Goal: Information Seeking & Learning: Learn about a topic

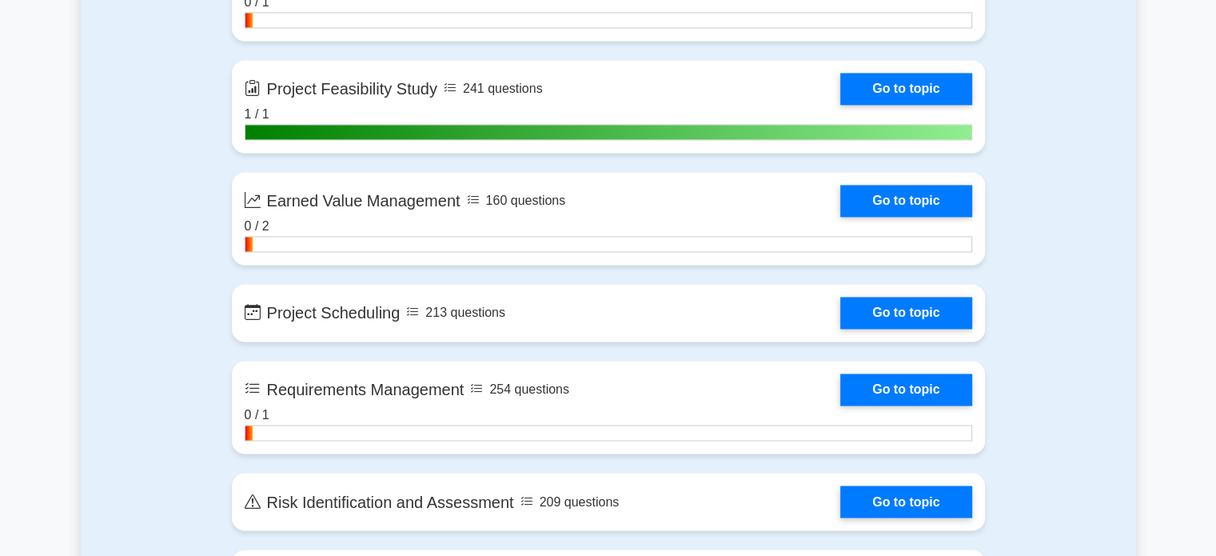
scroll to position [2503, 0]
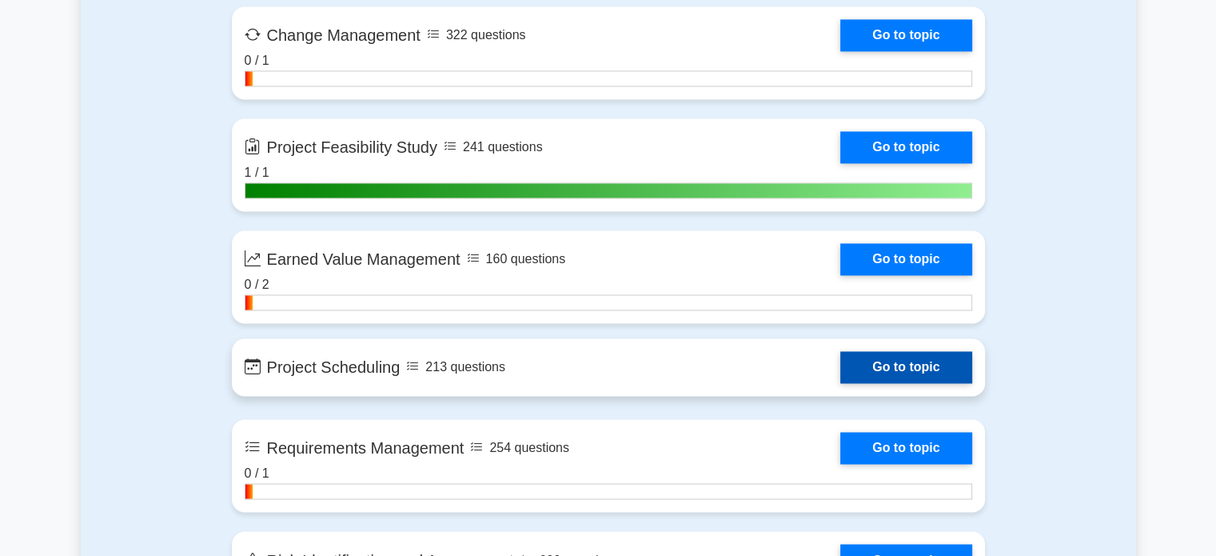
click at [910, 358] on link "Go to topic" at bounding box center [905, 367] width 131 height 32
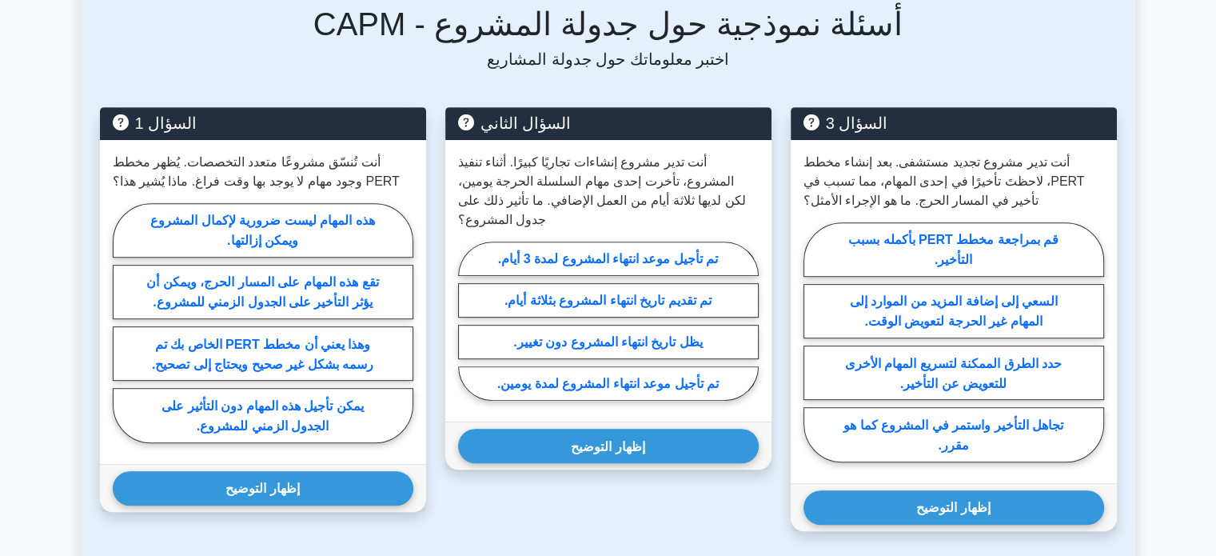
scroll to position [712, 0]
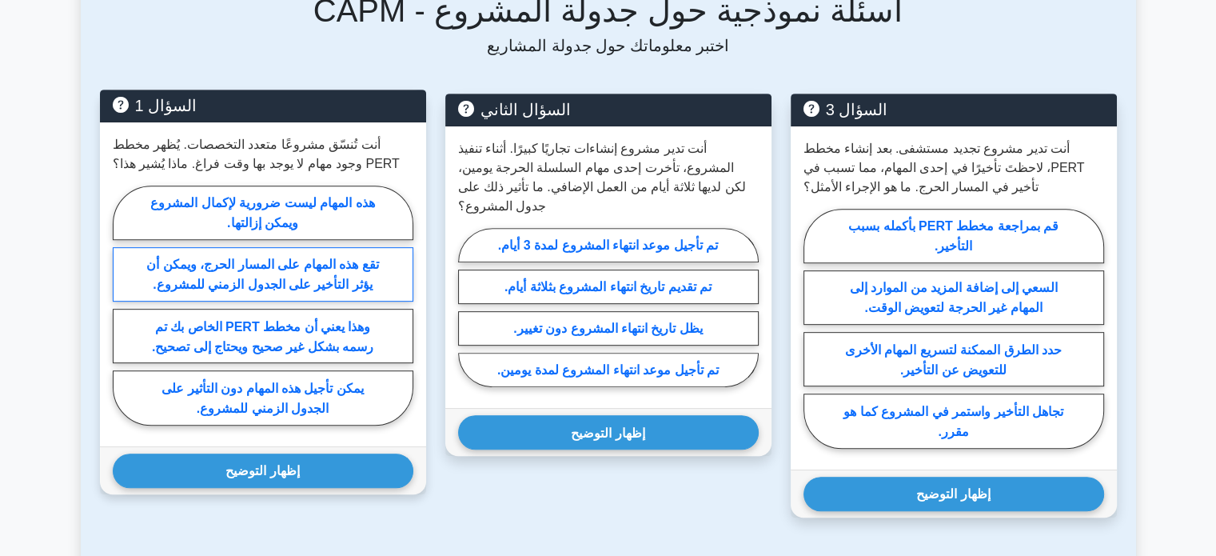
click at [317, 277] on font "تقع هذه المهام على المسار الحرج، ويمكن أن يؤثر التأخير على الجدول الزمني للمشرو…" at bounding box center [262, 274] width 232 height 34
click at [123, 305] on input "تقع هذه المهام على المسار الحرج، ويمكن أن يؤثر التأخير على الجدول الزمني للمشرو…" at bounding box center [118, 310] width 10 height 10
radio input "true"
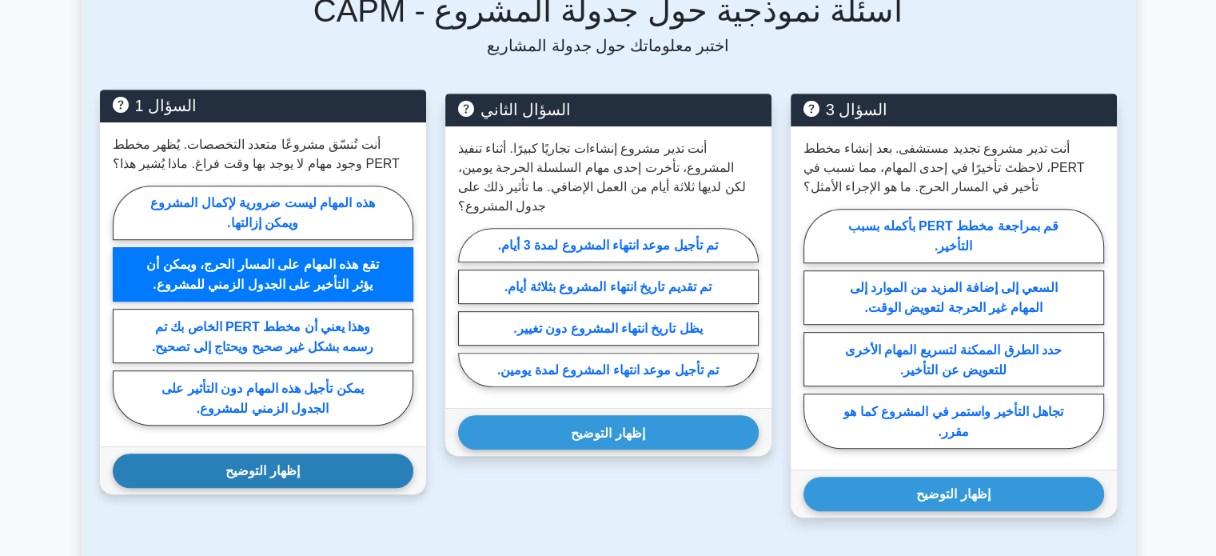
click at [301, 488] on button "إظهار التوضيح" at bounding box center [263, 470] width 301 height 34
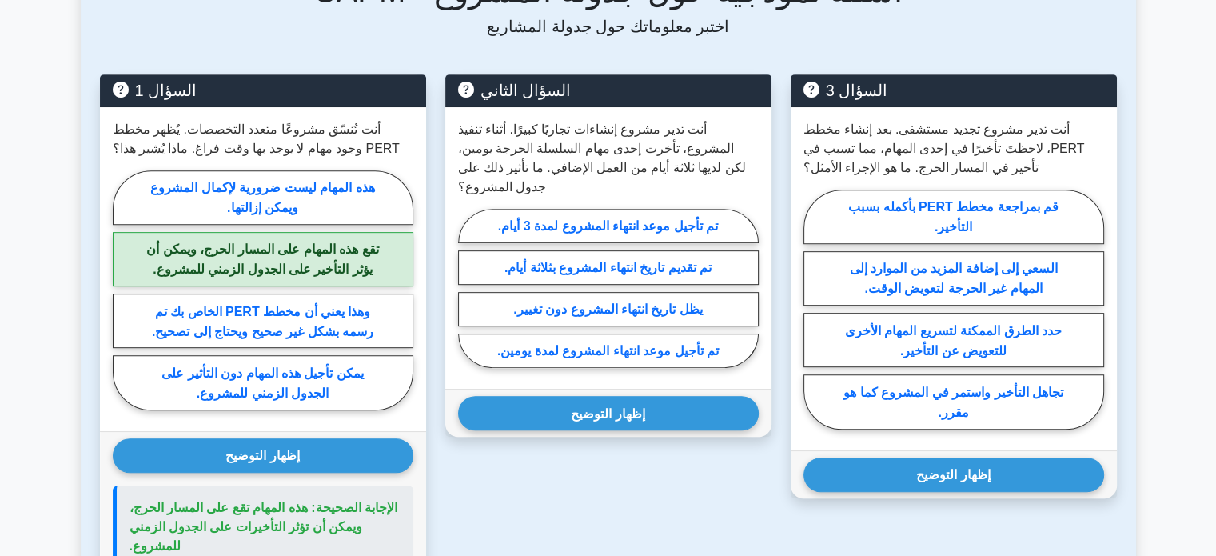
scroll to position [735, 0]
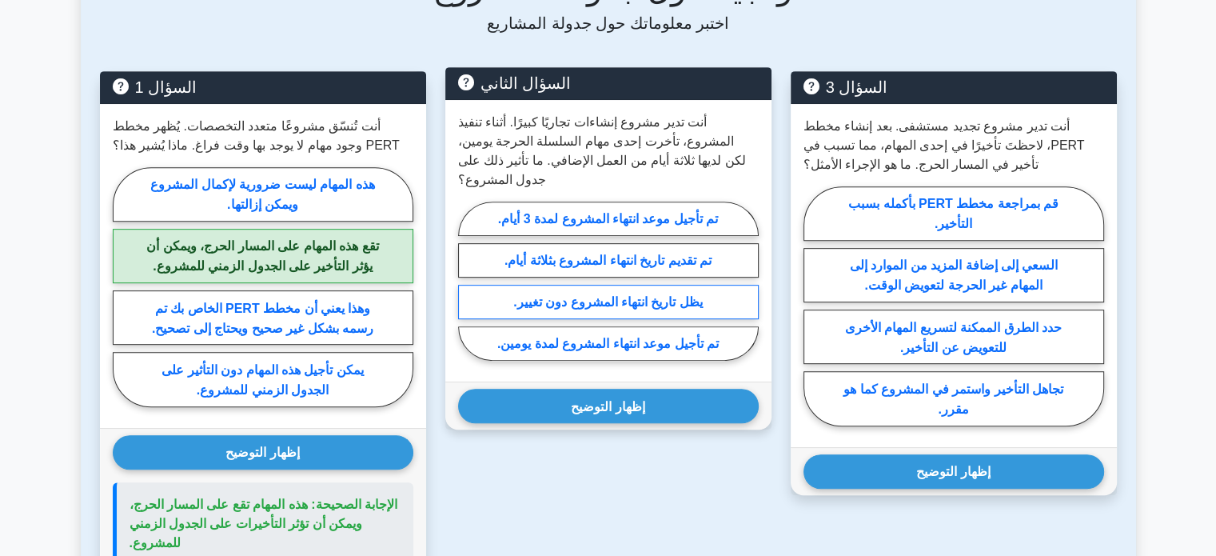
click at [659, 295] on font "يظل تاريخ انتهاء المشروع دون تغيير." at bounding box center [607, 302] width 189 height 14
click at [468, 290] on input "يظل تاريخ انتهاء المشروع دون تغيير." at bounding box center [463, 285] width 10 height 10
radio input "true"
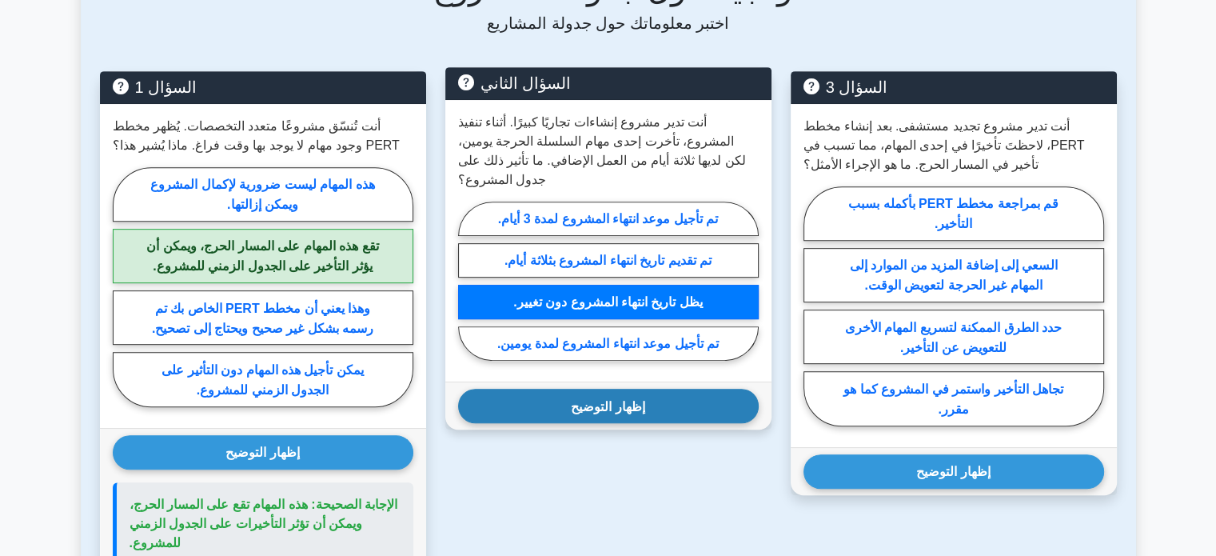
click at [652, 397] on button "إظهار التوضيح" at bounding box center [608, 406] width 301 height 34
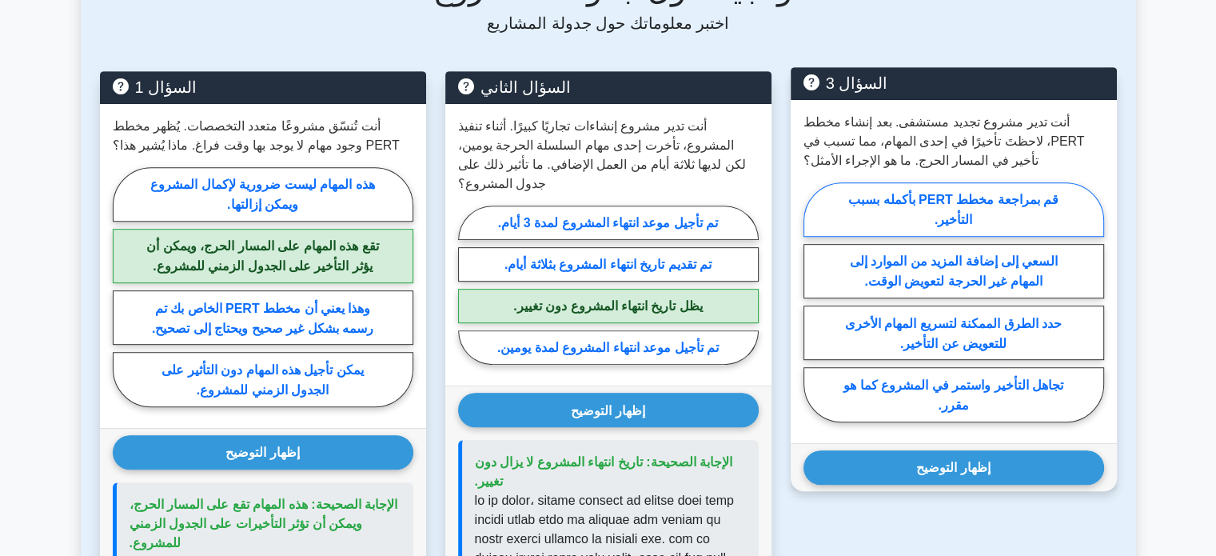
click at [1004, 185] on label "قم بمراجعة مخطط PERT بأكمله بسبب التأخير." at bounding box center [953, 209] width 301 height 54
click at [814, 301] on input "قم بمراجعة مخطط PERT بأكمله بسبب التأخير." at bounding box center [808, 306] width 10 height 10
radio input "true"
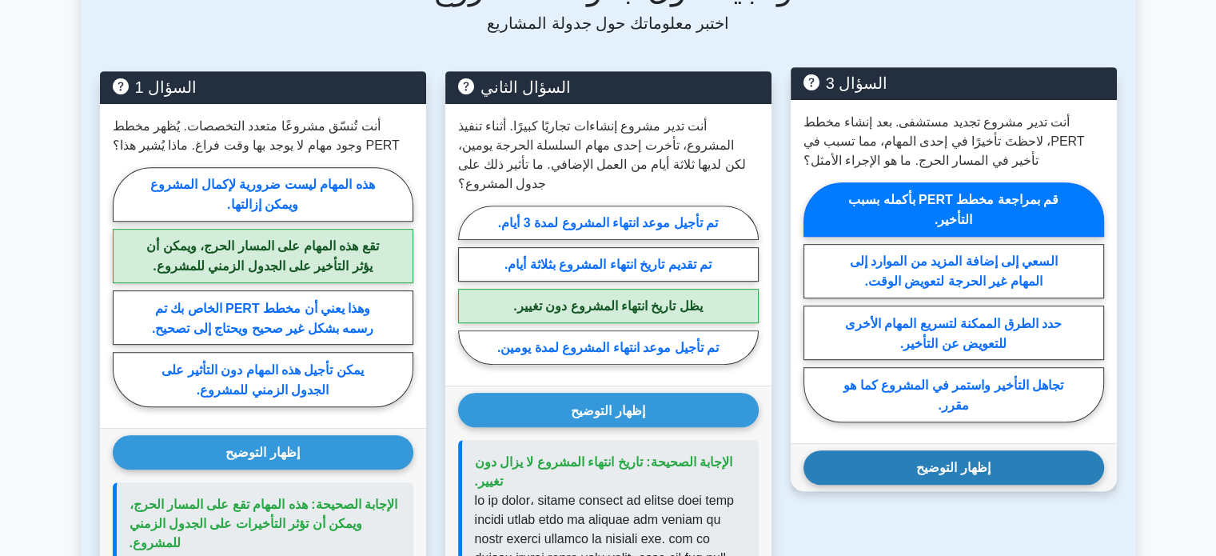
click at [922, 474] on font "إظهار التوضيح" at bounding box center [953, 467] width 74 height 14
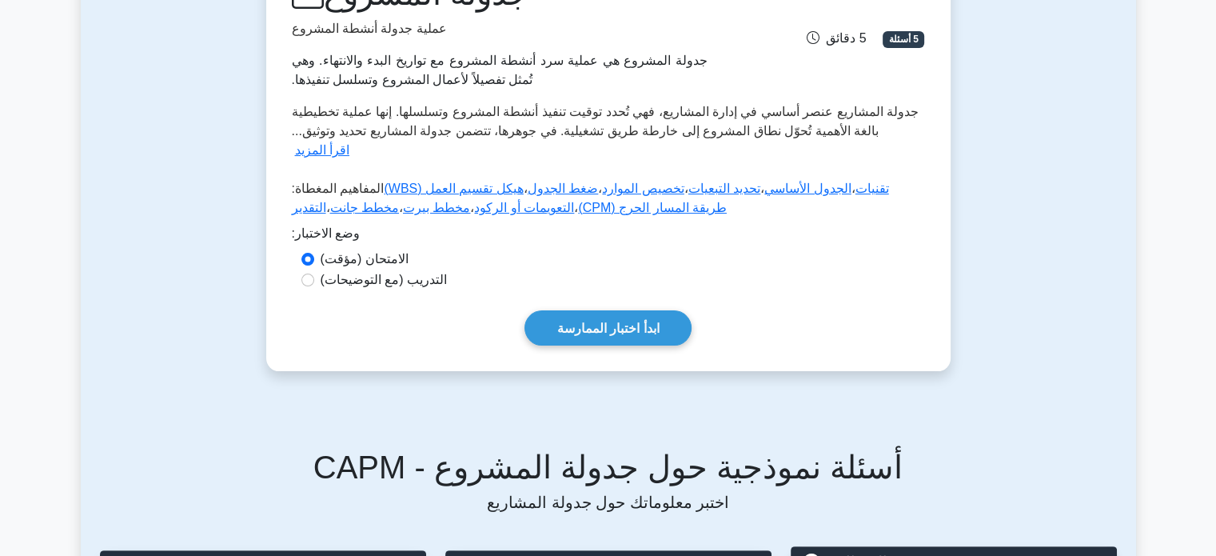
scroll to position [259, 0]
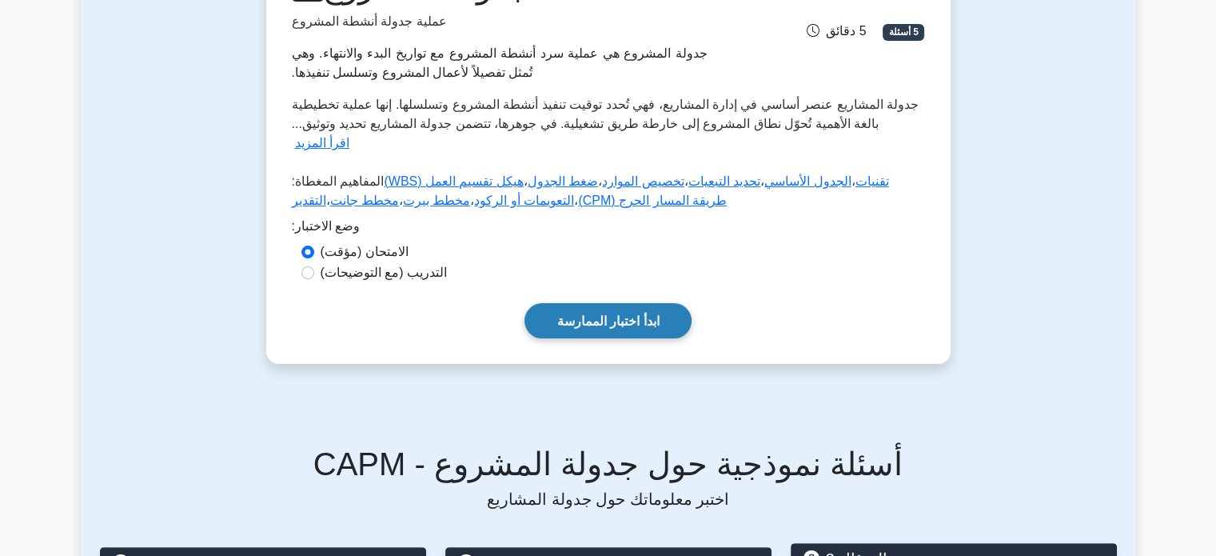
click at [627, 328] on font "ابدأ اختبار الممارسة" at bounding box center [608, 321] width 102 height 14
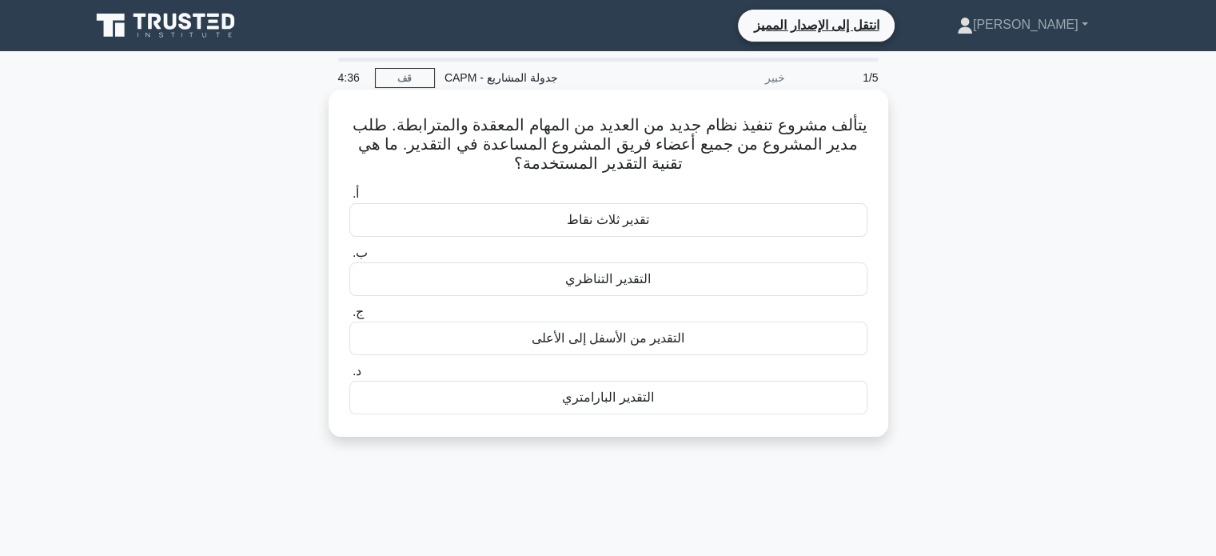
click at [631, 226] on font "تقدير ثلاث نقاط" at bounding box center [608, 220] width 82 height 14
click at [349, 199] on input "أ. تقدير ثلاث نقاط" at bounding box center [349, 194] width 0 height 10
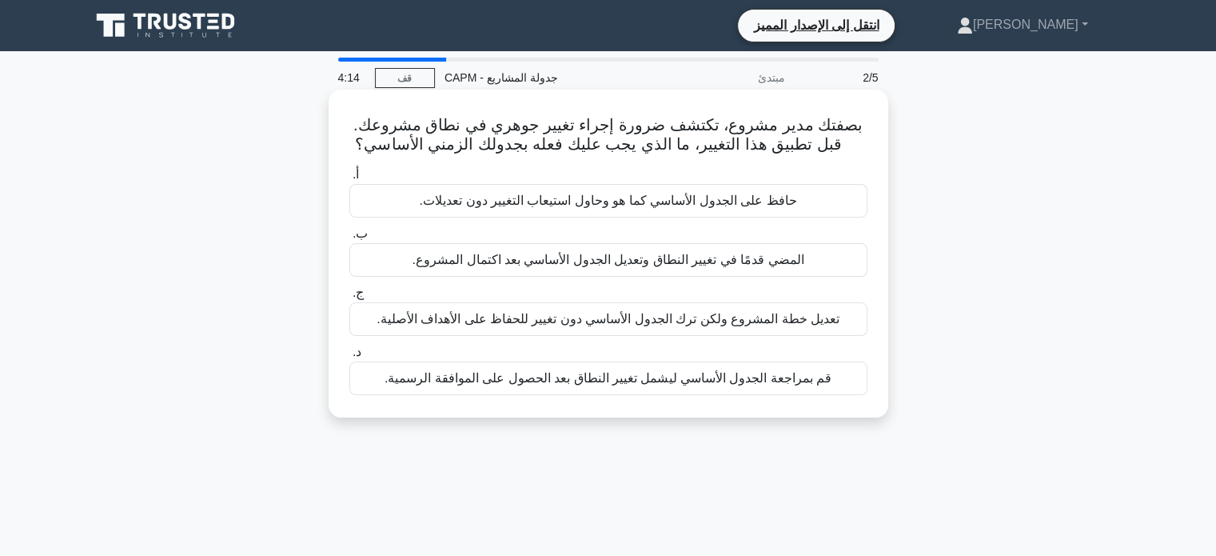
click at [700, 376] on font "قم بمراجعة الجدول الأساسي ليشمل تغيير النطاق بعد الحصول على الموافقة الرسمية." at bounding box center [608, 378] width 447 height 14
click at [349, 357] on input "د. قم بمراجعة الجدول الأساسي ليشمل تغيير النطاق بعد الحصول على الموافقة الرسمية." at bounding box center [349, 352] width 0 height 10
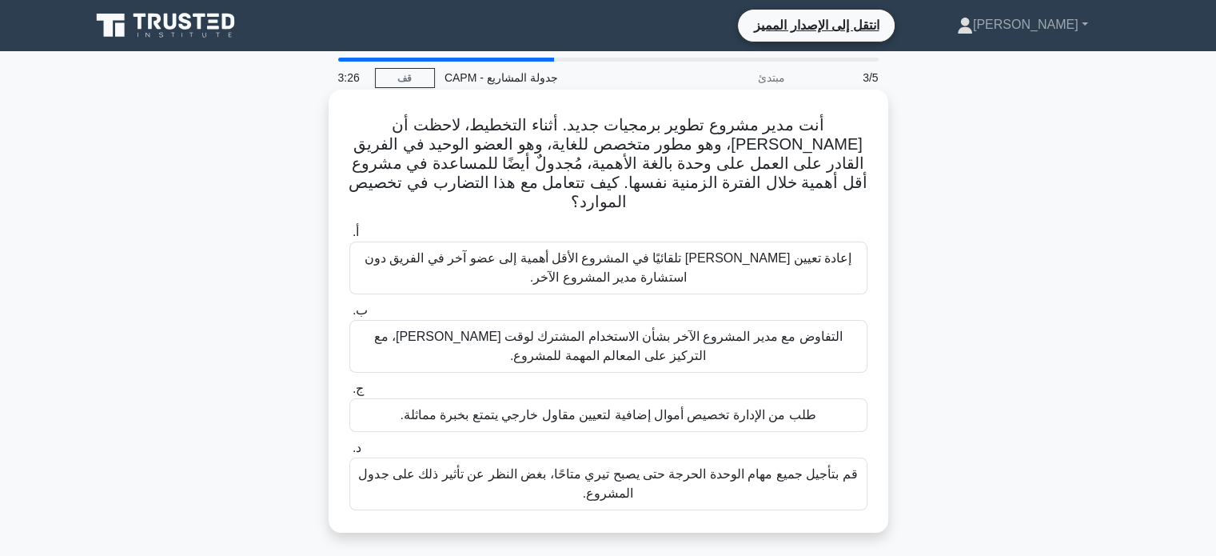
click at [755, 251] on font "إعادة تعيين مهام تيري تلقائيًا في المشروع الأقل أهمية إلى عضو آخر في الفريق دون…" at bounding box center [608, 267] width 487 height 33
click at [349, 237] on input "أ. إعادة تعيين مهام تيري تلقائيًا في المشروع الأقل أهمية إلى عضو آخر في الفريق …" at bounding box center [349, 232] width 0 height 10
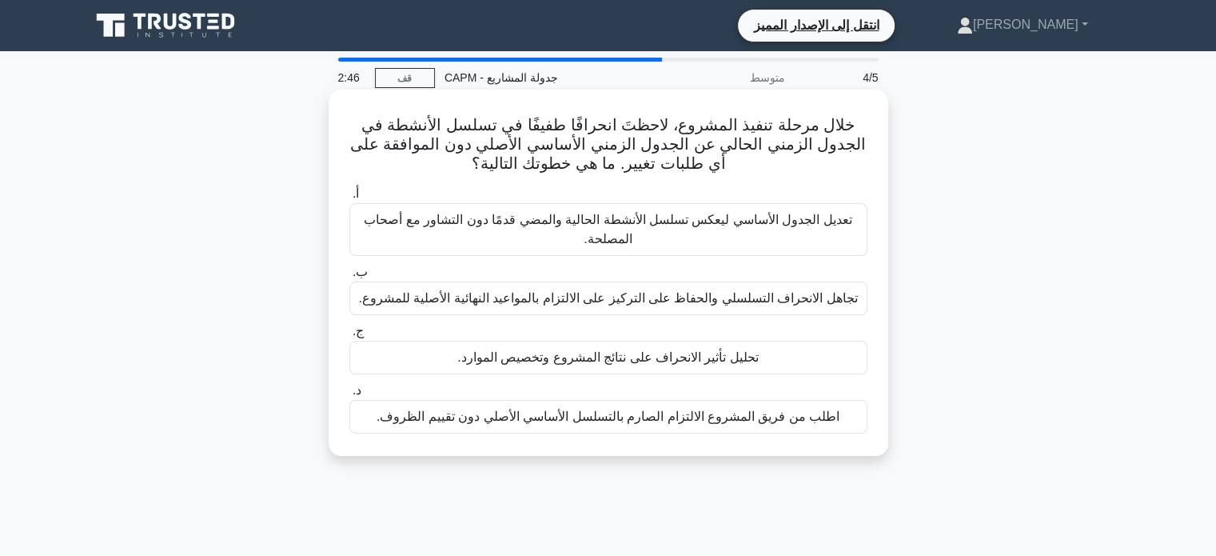
click at [742, 354] on font "تحليل تأثير الانحراف على نتائج المشروع وتخصيص الموارد." at bounding box center [607, 357] width 301 height 14
click at [349, 337] on input "ج. تحليل تأثير الانحراف على نتائج المشروع وتخصيص الموارد." at bounding box center [349, 331] width 0 height 10
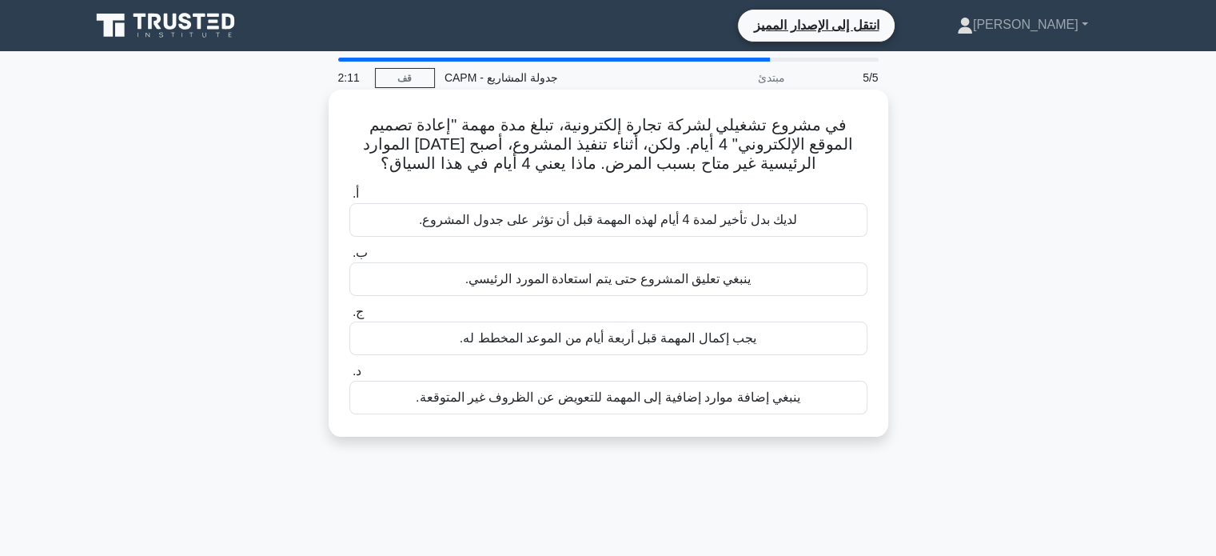
click at [705, 218] on font "لديك بدل تأخير لمدة 4 أيام لهذه المهمة قبل أن تؤثر على جدول المشروع." at bounding box center [608, 220] width 378 height 14
click at [349, 199] on input "أ. لديك بدل تأخير لمدة 4 أيام لهذه المهمة قبل أن تؤثر على جدول المشروع." at bounding box center [349, 194] width 0 height 10
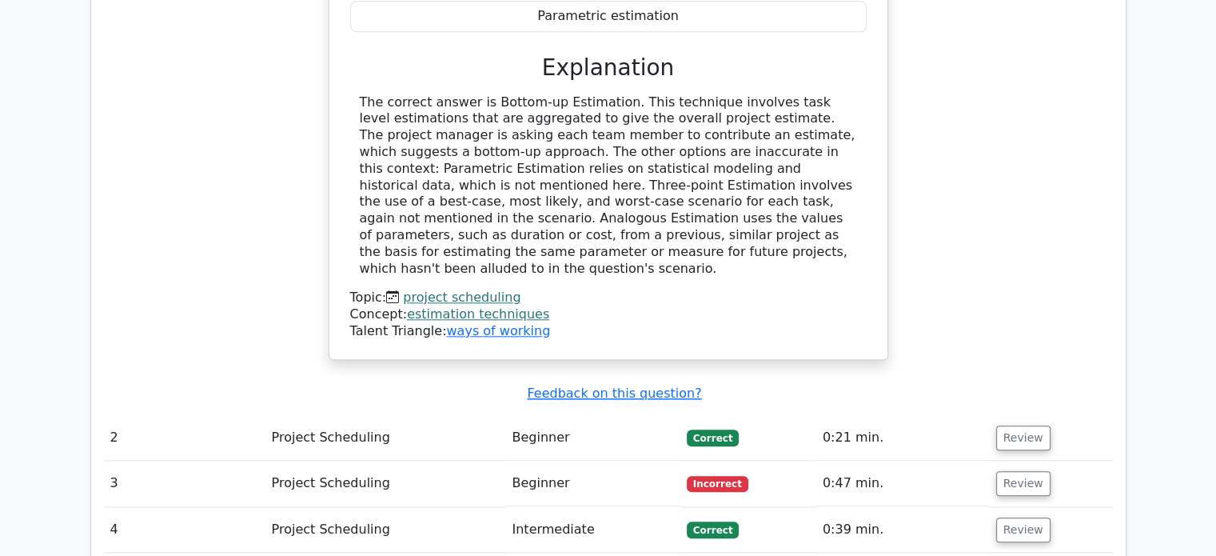
scroll to position [1658, 0]
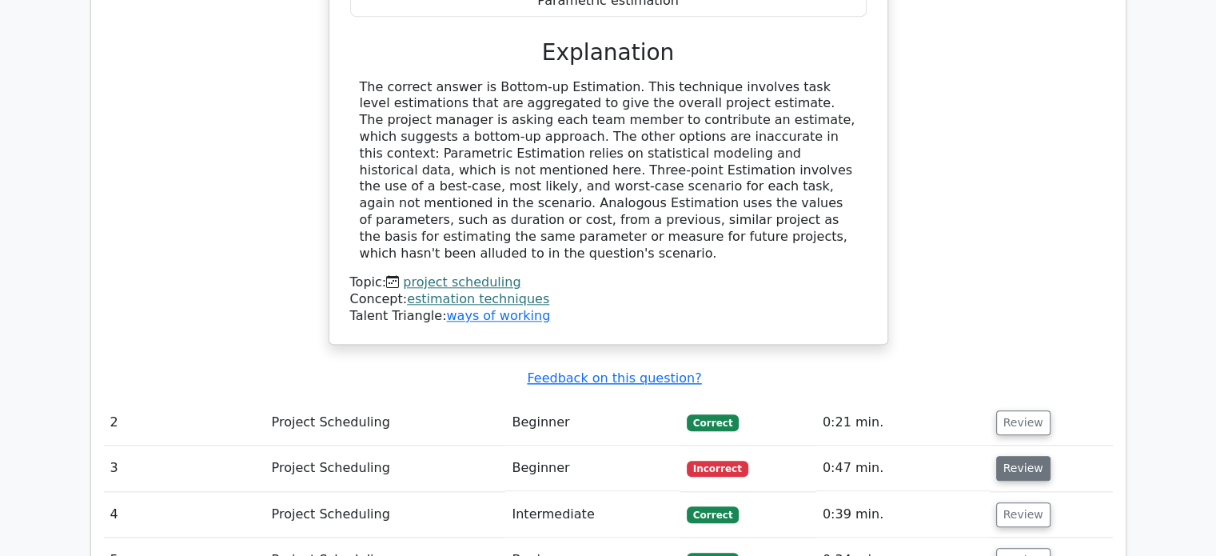
click at [1019, 456] on button "Review" at bounding box center [1023, 468] width 54 height 25
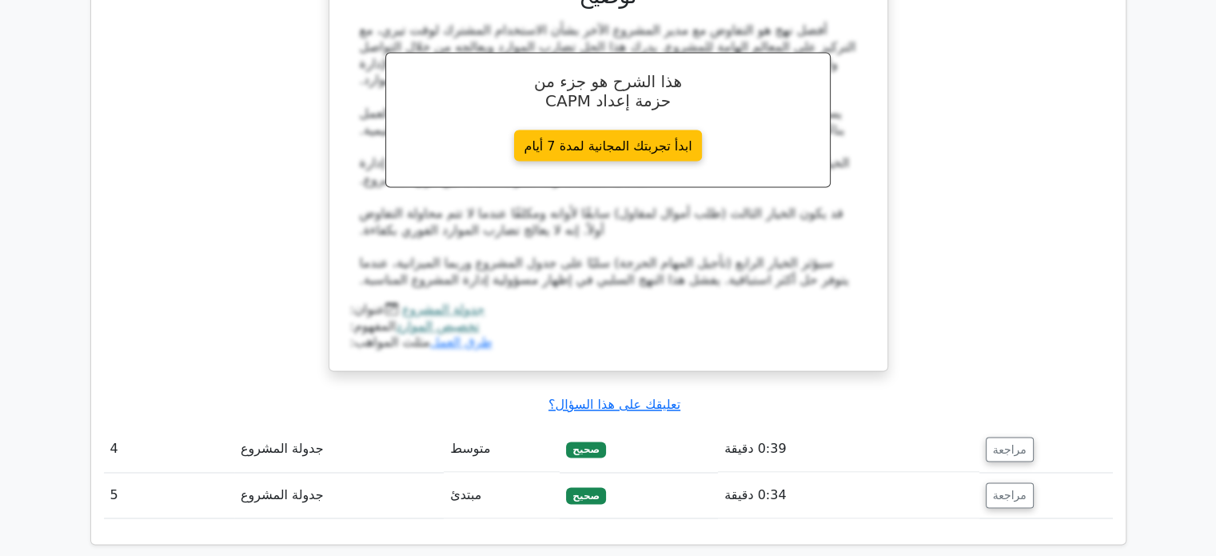
scroll to position [2482, 0]
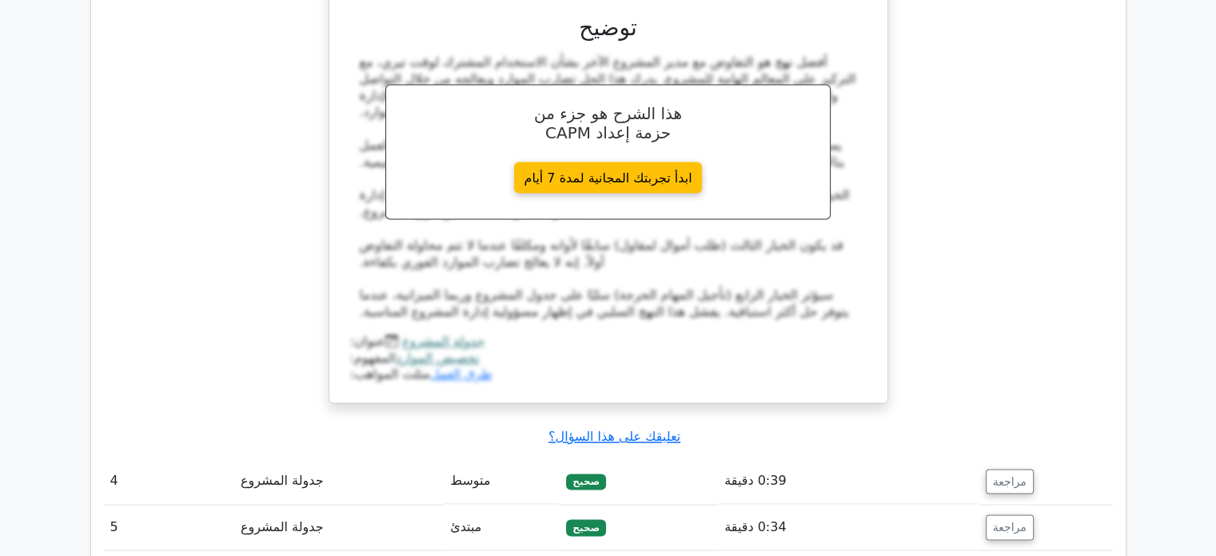
drag, startPoint x: 1203, startPoint y: 398, endPoint x: 1224, endPoint y: 460, distance: 65.0
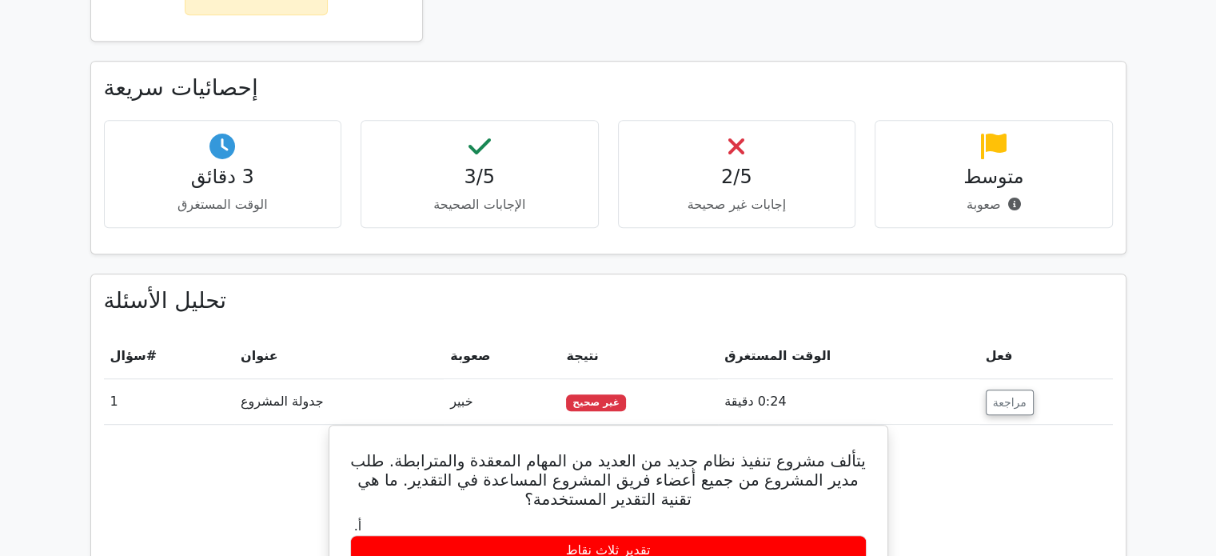
scroll to position [918, 0]
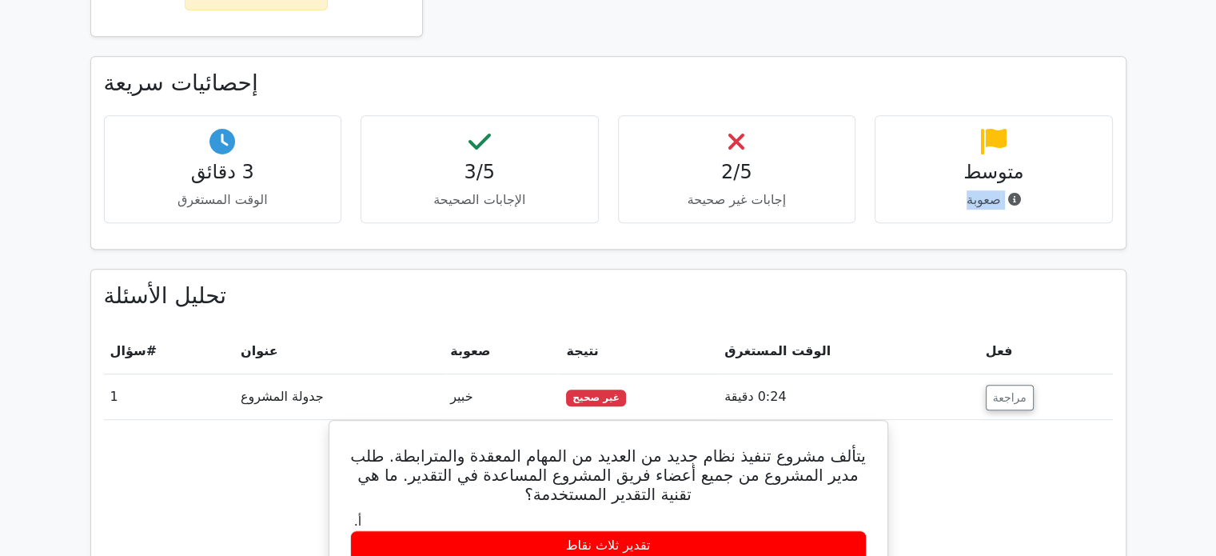
drag, startPoint x: 1214, startPoint y: 178, endPoint x: 1218, endPoint y: 146, distance: 32.2
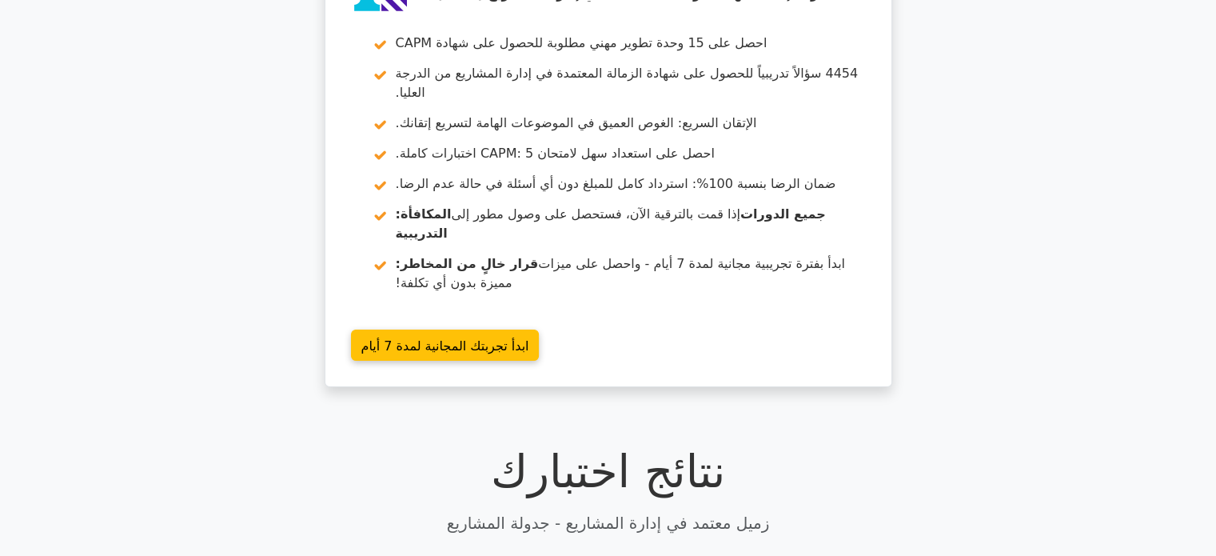
scroll to position [106, 0]
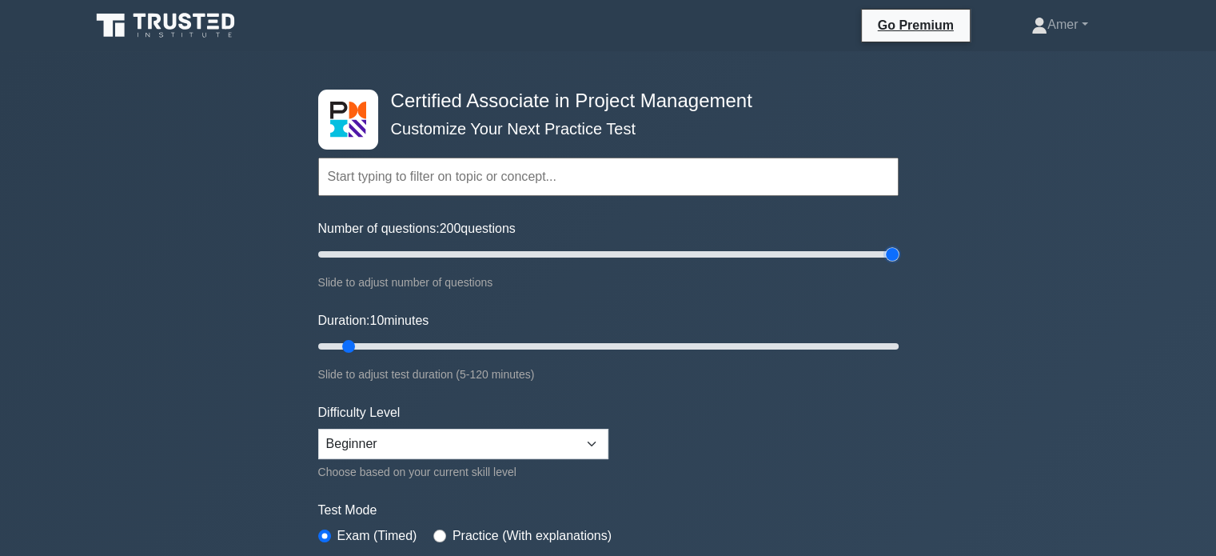
drag, startPoint x: 342, startPoint y: 253, endPoint x: 887, endPoint y: 286, distance: 546.3
type input "200"
click at [887, 264] on input "Number of questions: 200 questions" at bounding box center [608, 254] width 580 height 19
drag, startPoint x: 352, startPoint y: 343, endPoint x: 905, endPoint y: 357, distance: 553.4
type input "120"
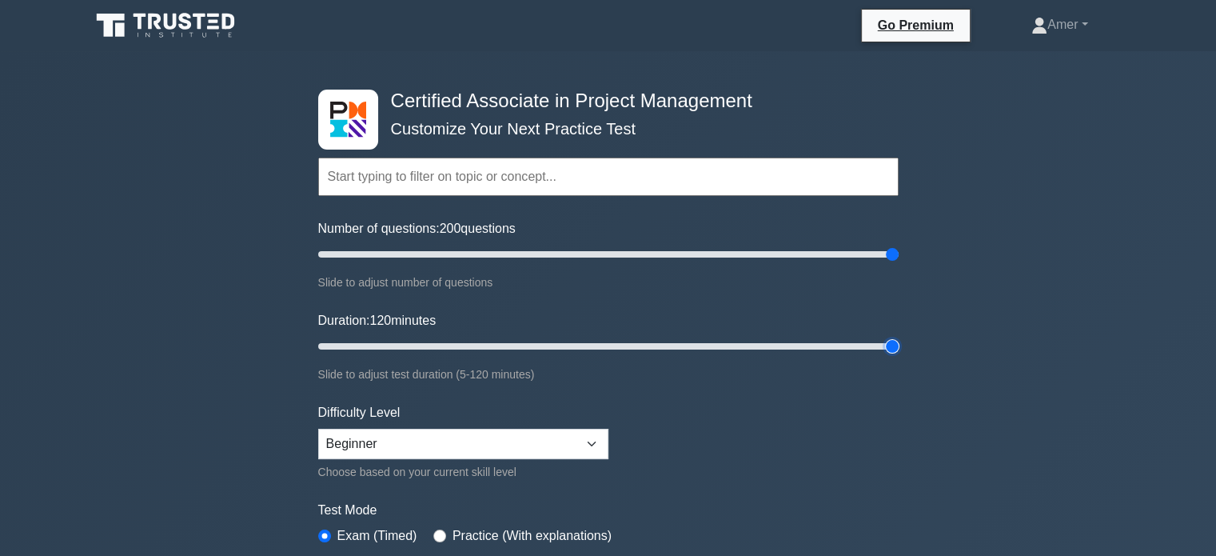
click at [899, 356] on input "Duration: 120 minutes" at bounding box center [608, 346] width 580 height 19
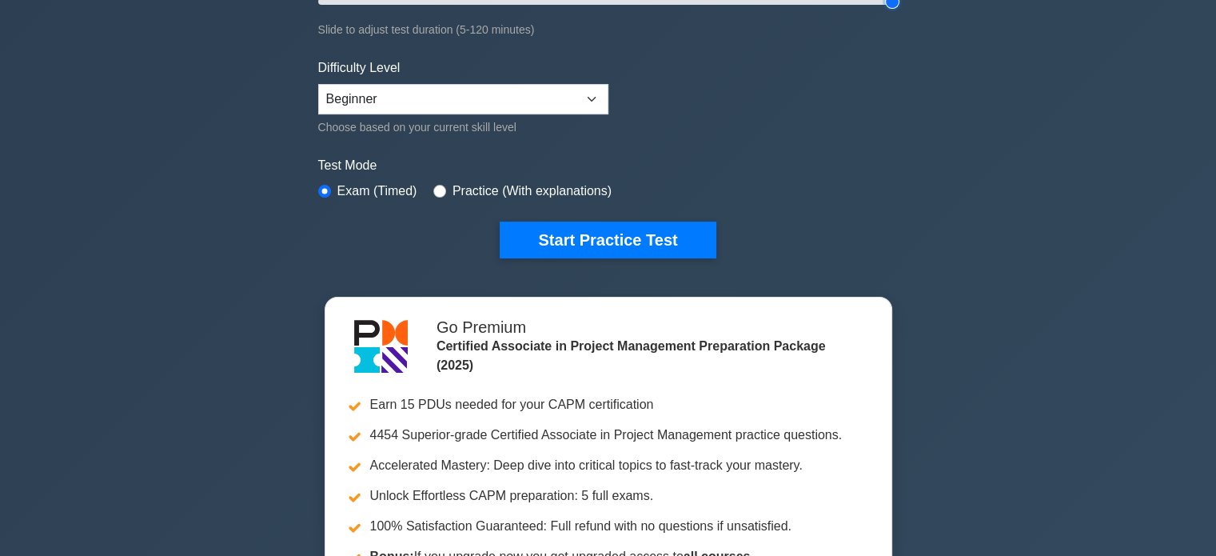
scroll to position [353, 0]
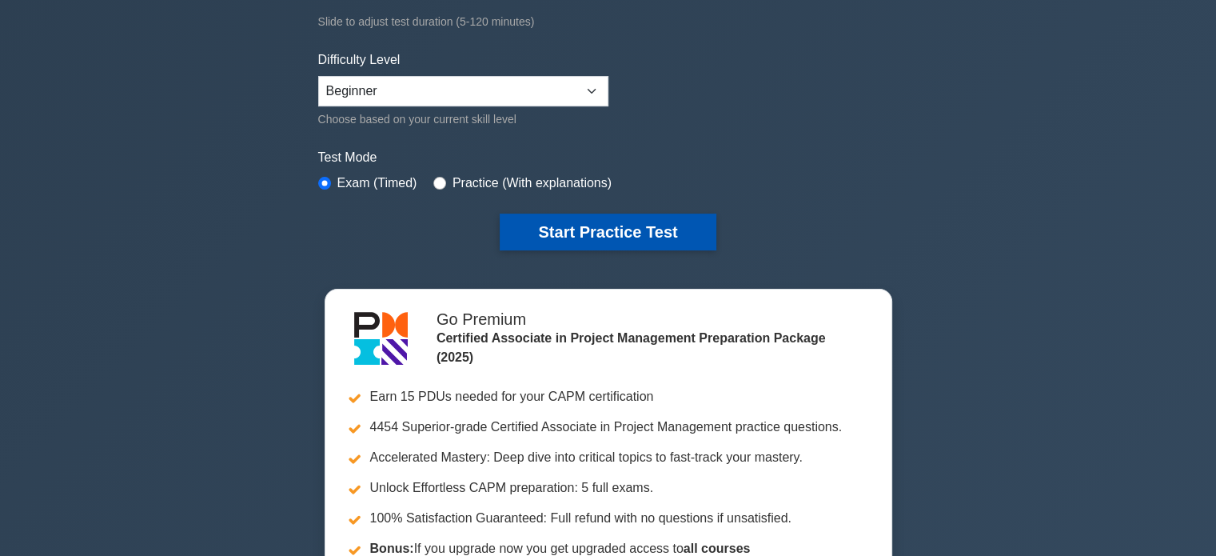
click at [676, 238] on button "Start Practice Test" at bounding box center [608, 231] width 216 height 37
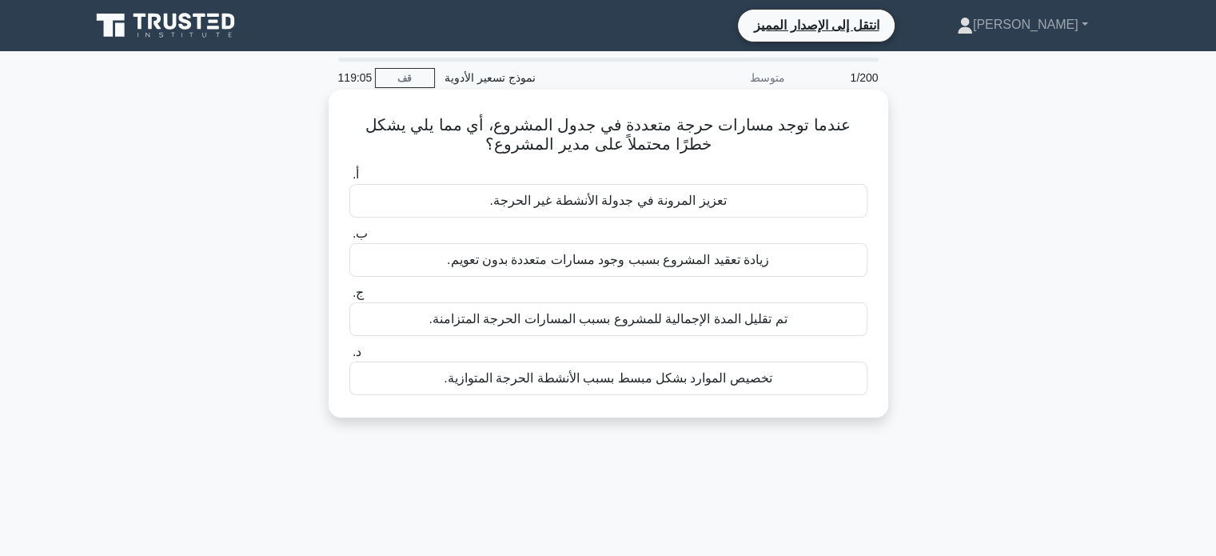
click at [712, 325] on font "تم تقليل المدة الإجمالية للمشروع بسبب المسارات الحرجة المتزامنة." at bounding box center [608, 319] width 358 height 14
click at [349, 298] on input "ج. تم تقليل المدة الإجمالية للمشروع بسبب المسارات الحرجة المتزامنة." at bounding box center [349, 293] width 0 height 10
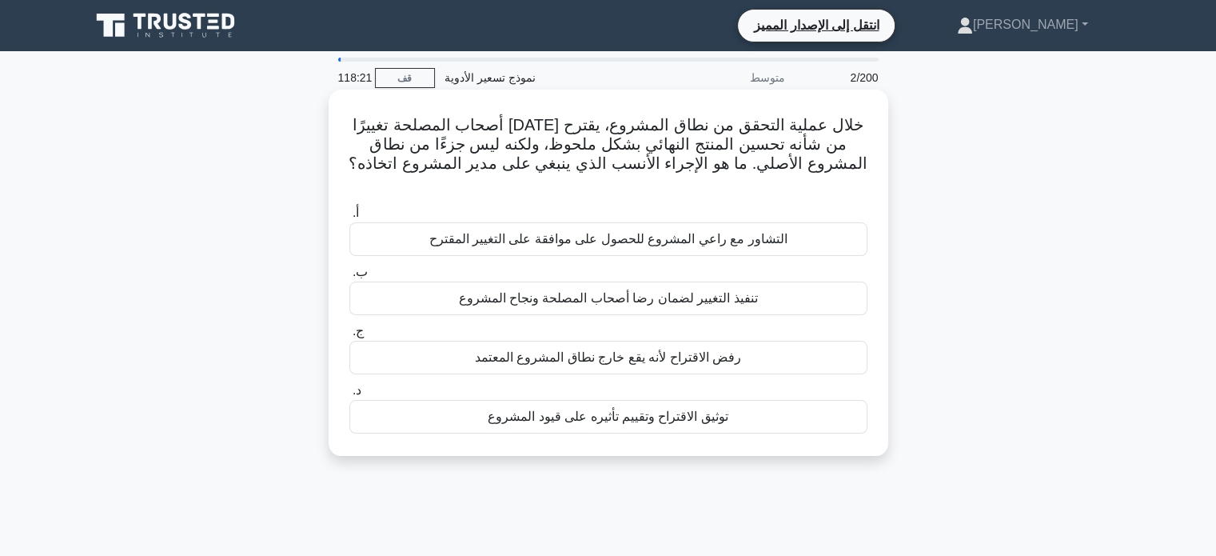
click at [613, 409] on font "توثيق الاقتراح وتقييم تأثيره على قيود المشروع" at bounding box center [608, 416] width 241 height 14
click at [349, 396] on input "د. توثيق الاقتراح وتقييم تأثيره على قيود المشروع" at bounding box center [349, 390] width 0 height 10
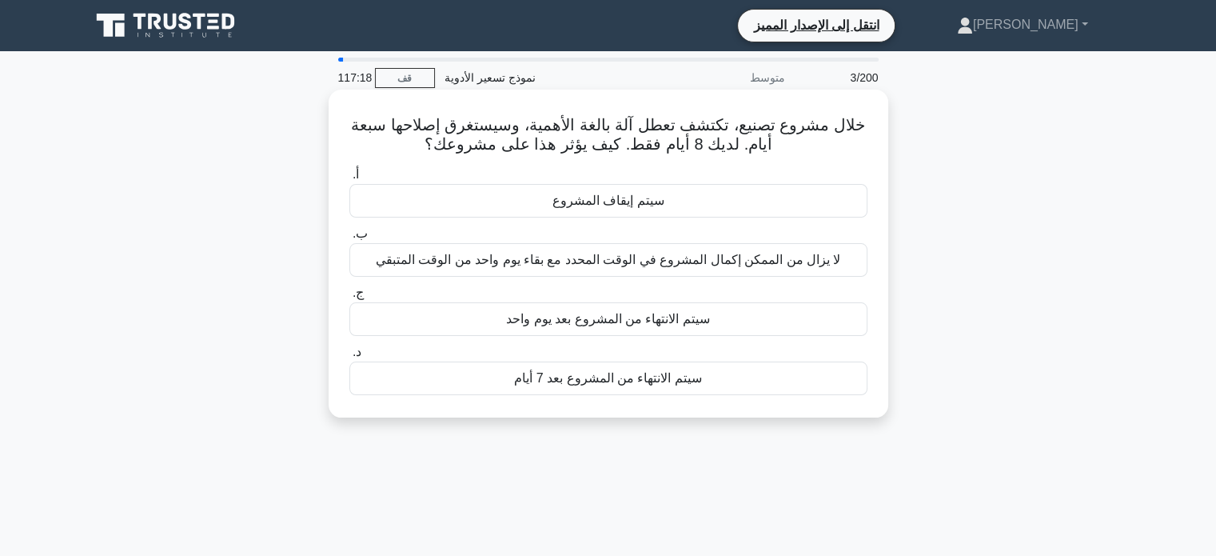
click at [692, 259] on font "لا يزال من الممكن إكمال المشروع في الوقت المحدد مع بقاء يوم واحد من الوقت المتب…" at bounding box center [608, 260] width 465 height 14
click at [349, 239] on input "ب. لا يزال من الممكن إكمال المشروع في الوقت المحدد مع بقاء يوم واحد من الوقت ال…" at bounding box center [349, 234] width 0 height 10
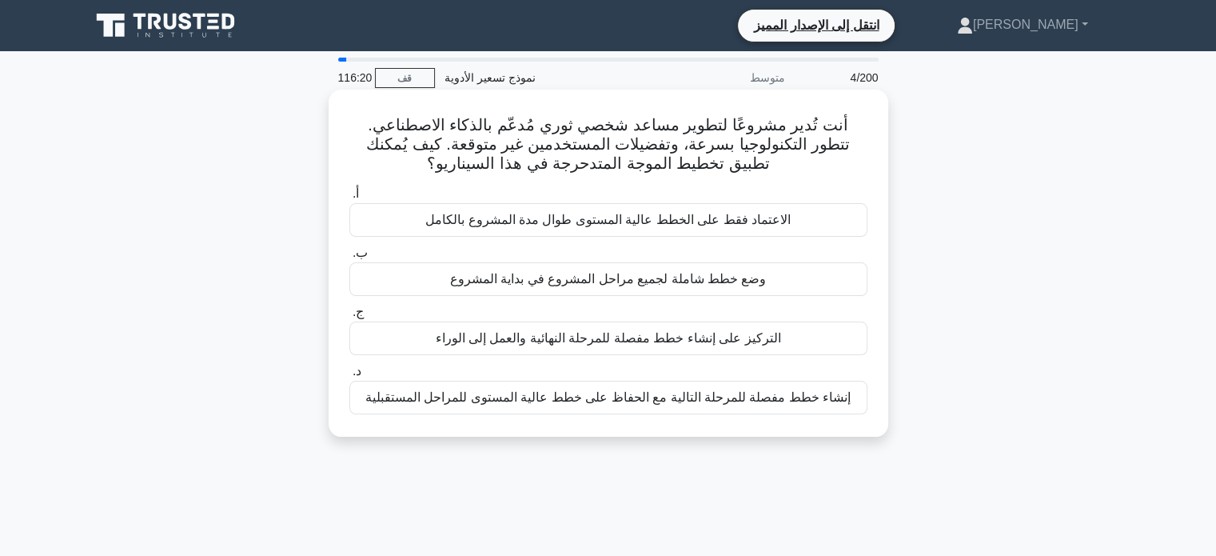
click at [690, 393] on font "إنشاء خطط مفصلة للمرحلة التالية مع الحفاظ على خطط عالية المستوى للمراحل المستقب…" at bounding box center [607, 397] width 485 height 14
click at [349, 377] on input "د. إنشاء خطط مفصلة للمرحلة التالية مع الحفاظ على خطط عالية المستوى للمراحل المس…" at bounding box center [349, 371] width 0 height 10
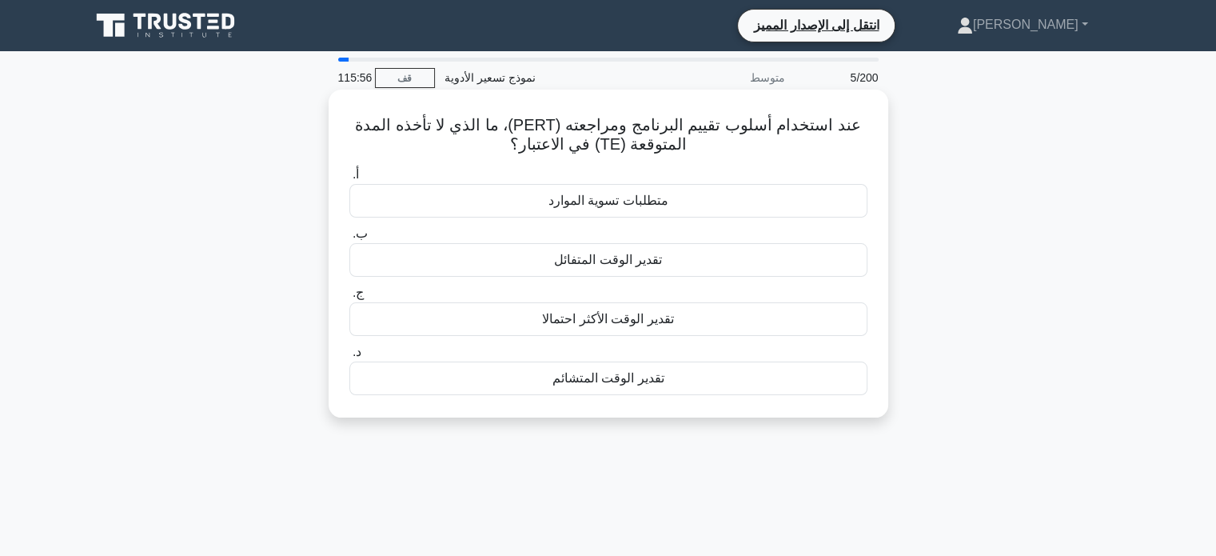
click at [640, 206] on font "متطلبات تسوية الموارد" at bounding box center [608, 200] width 120 height 14
click at [349, 180] on input "أ. متطلبات تسوية الموارد" at bounding box center [349, 174] width 0 height 10
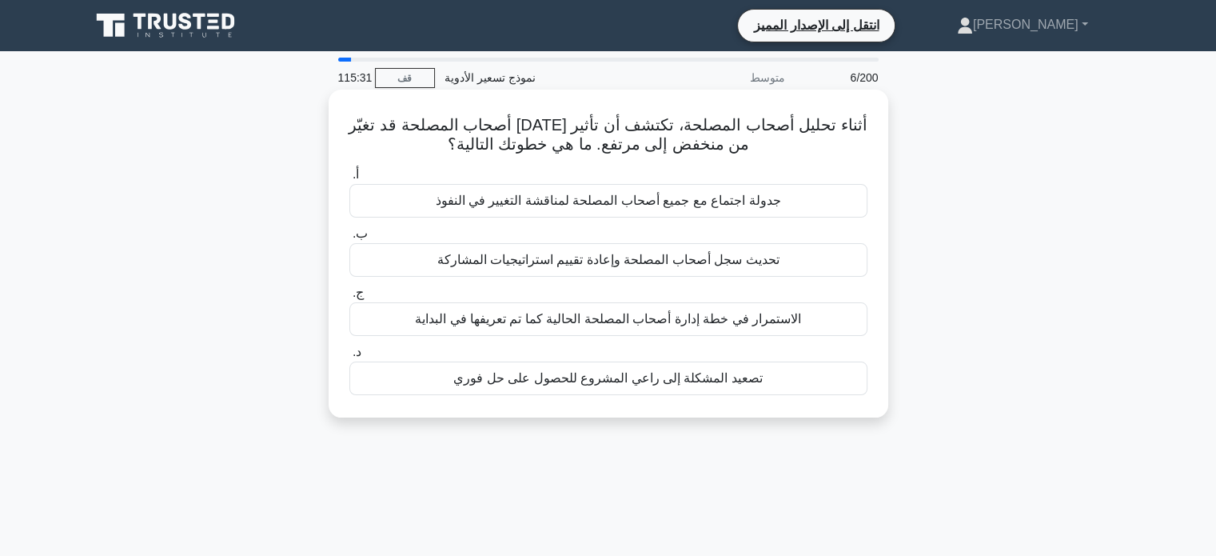
click at [700, 193] on font "جدولة اجتماع مع جميع أصحاب المصلحة لمناقشة التغيير في النفوذ" at bounding box center [607, 200] width 345 height 14
click at [349, 180] on input "أ. جدولة اجتماع مع جميع أصحاب المصلحة لمناقشة التغيير في النفوذ" at bounding box center [349, 174] width 0 height 10
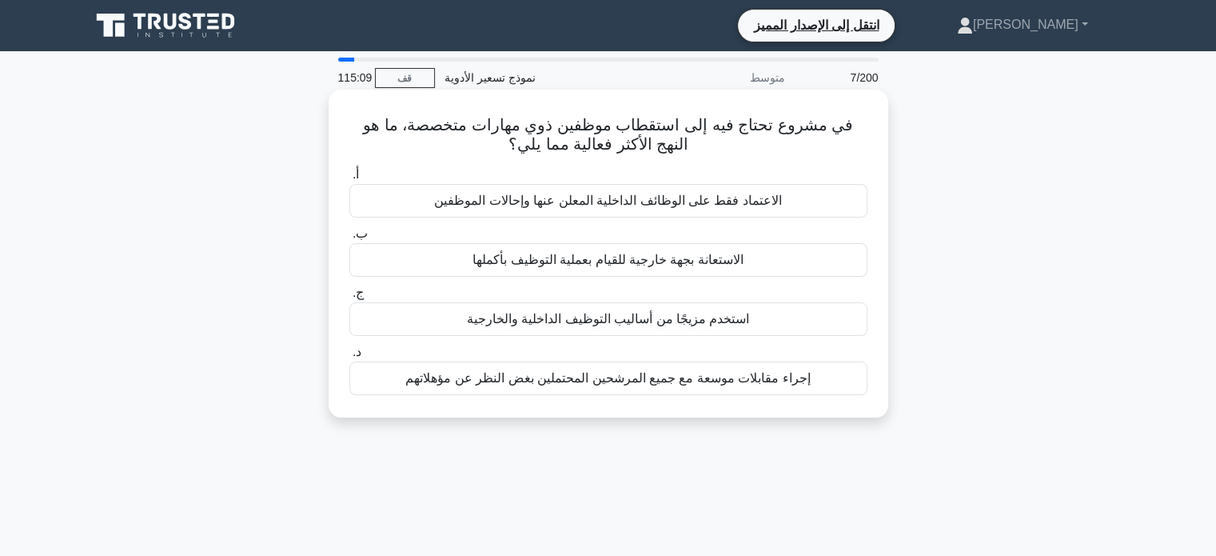
click at [676, 265] on font "الاستعانة بجهة خارجية للقيام بعملية التوظيف بأكملها" at bounding box center [607, 260] width 271 height 14
click at [349, 239] on input "ب. الاستعانة بجهة خارجية للقيام بعملية التوظيف بأكملها" at bounding box center [349, 234] width 0 height 10
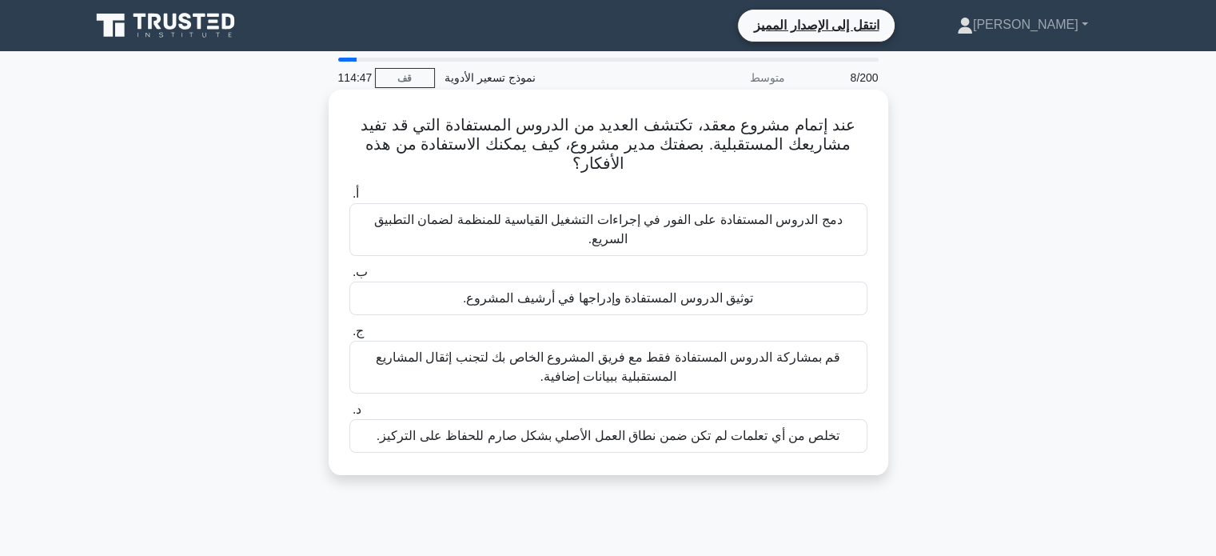
click at [684, 300] on font "توثيق الدروس المستفادة وإدراجها في أرشيف المشروع." at bounding box center [608, 298] width 290 height 14
click at [349, 277] on input "ب. توثيق الدروس المستفادة وإدراجها في أرشيف المشروع." at bounding box center [349, 272] width 0 height 10
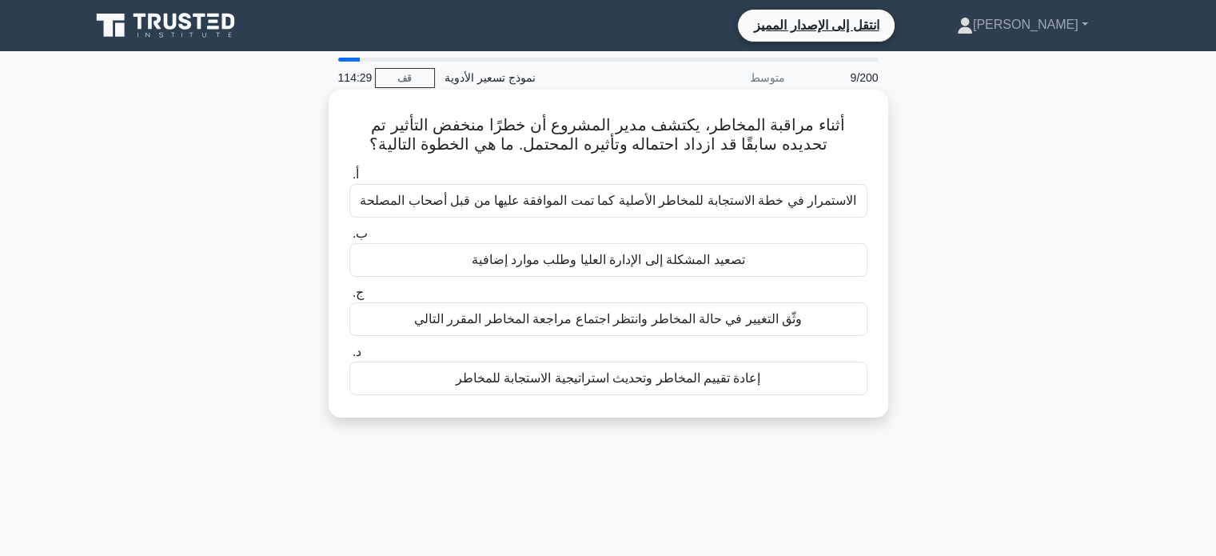
click at [640, 373] on font "إعادة تقييم المخاطر وتحديث استراتيجية الاستجابة للمخاطر" at bounding box center [608, 378] width 305 height 14
click at [349, 357] on input "د. إعادة تقييم المخاطر وتحديث استراتيجية الاستجابة للمخاطر" at bounding box center [349, 352] width 0 height 10
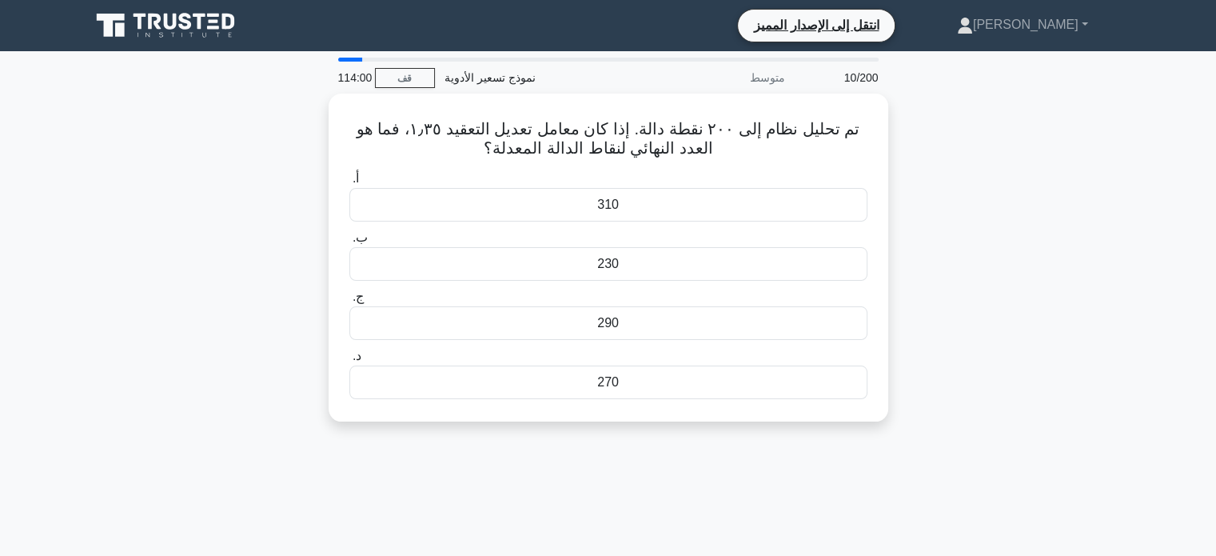
click at [640, 373] on div "270" at bounding box center [608, 382] width 518 height 34
click at [349, 361] on input "د. 270" at bounding box center [349, 356] width 0 height 10
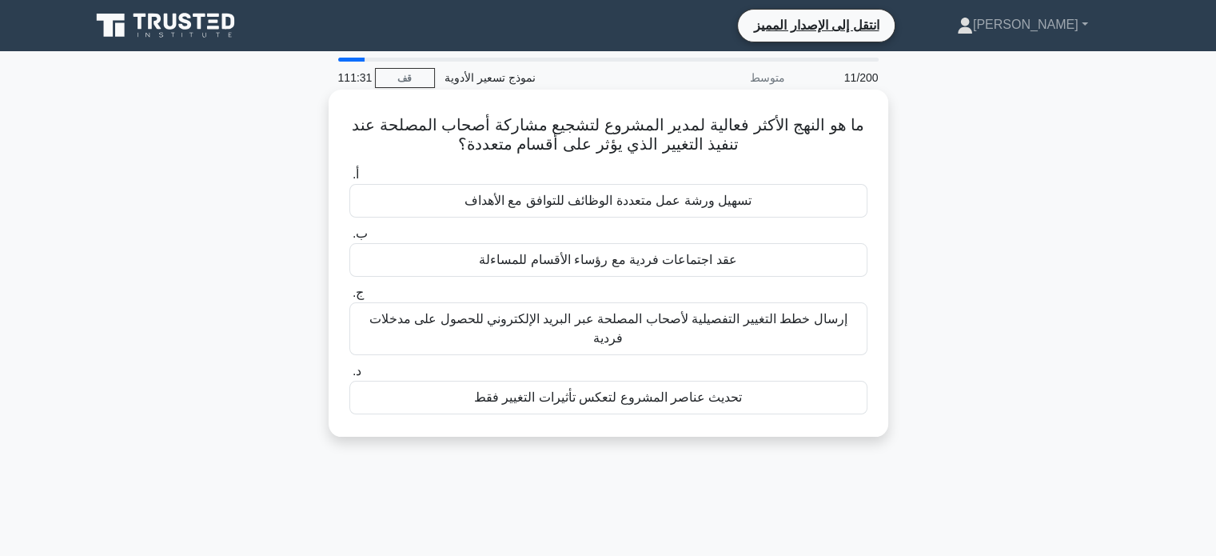
click at [684, 202] on font "تسهيل ورشة عمل متعددة الوظائف للتوافق مع الأهداف" at bounding box center [607, 200] width 287 height 14
click at [349, 180] on input "أ. تسهيل ورشة عمل متعددة الوظائف للتوافق مع الأهداف" at bounding box center [349, 174] width 0 height 10
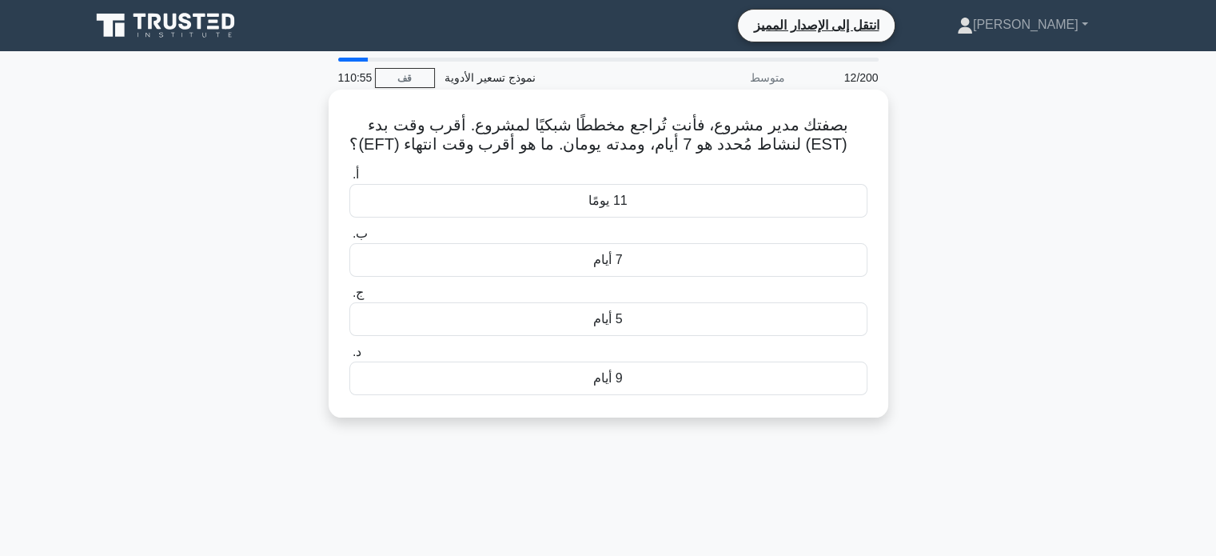
click at [616, 258] on font "7 أيام" at bounding box center [607, 260] width 29 height 14
click at [349, 239] on input "ب. 7 أيام" at bounding box center [349, 234] width 0 height 10
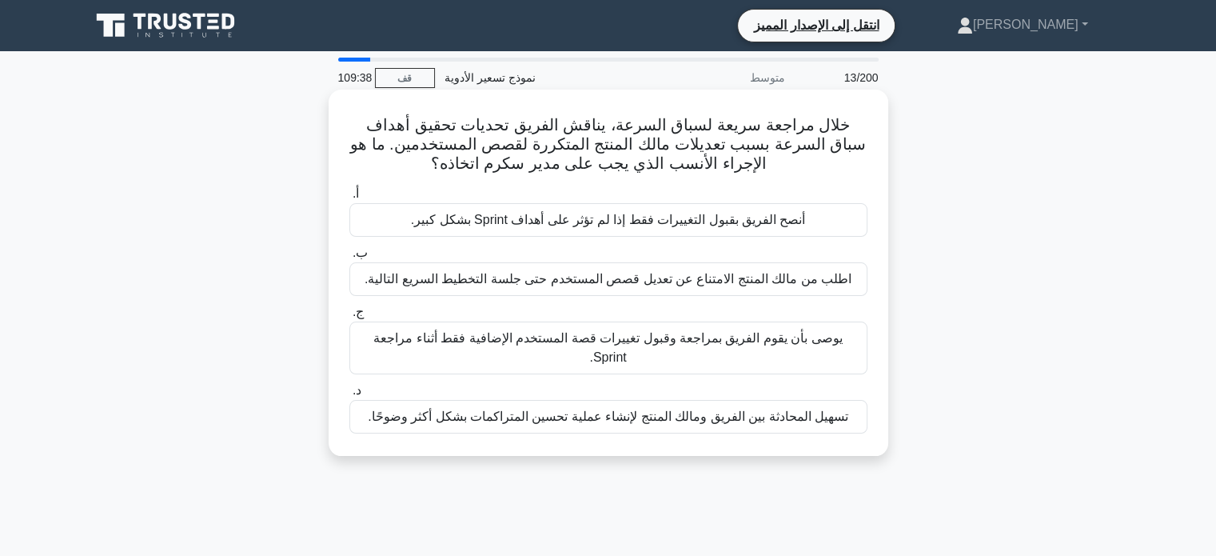
click at [686, 409] on font "تسهيل المحادثة بين الفريق ومالك المنتج لإنشاء عملية تحسين المتراكمات بشكل أكثر …" at bounding box center [608, 416] width 480 height 14
click at [349, 393] on input "د. تسهيل المحادثة بين الفريق ومالك المنتج لإنشاء عملية تحسين المتراكمات بشكل أك…" at bounding box center [349, 390] width 0 height 10
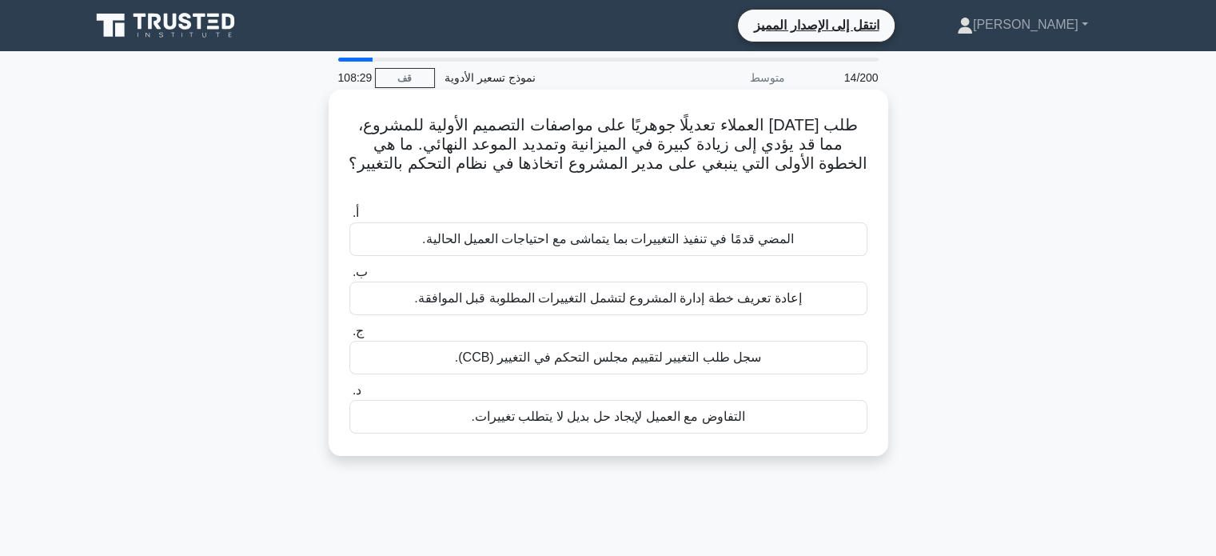
click at [668, 291] on font "إعادة تعريف خطة إدارة المشروع لتشمل التغييرات المطلوبة قبل الموافقة." at bounding box center [607, 298] width 387 height 14
click at [349, 277] on input "ب. إعادة تعريف خطة إدارة المشروع لتشمل التغييرات المطلوبة قبل الموافقة." at bounding box center [349, 272] width 0 height 10
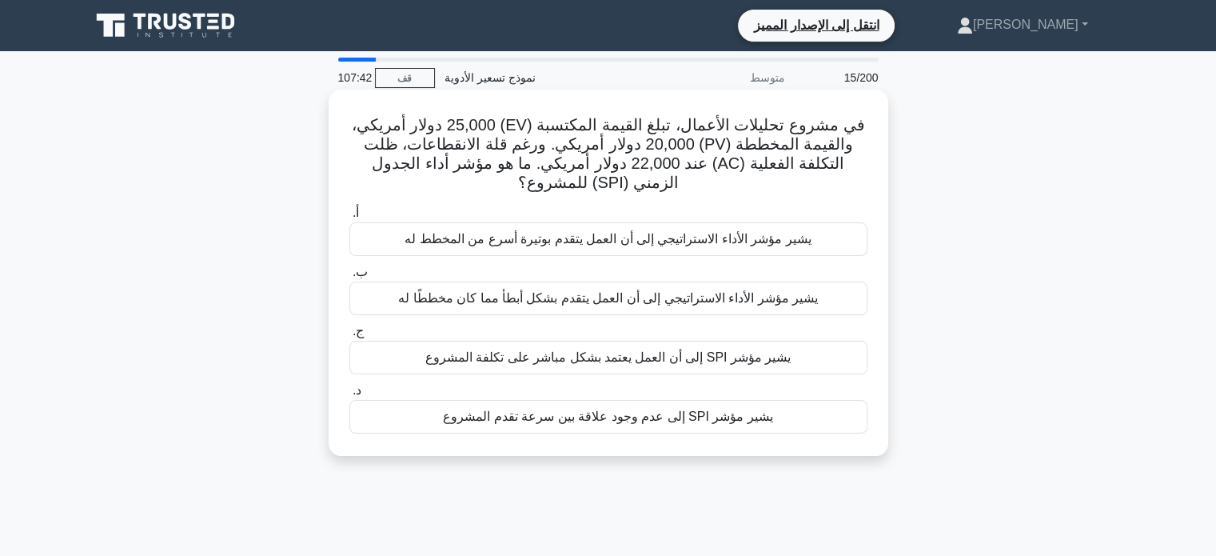
click at [700, 245] on font "يشير مؤشر الأداء الاستراتيجي إلى أن العمل يتقدم بوتيرة أسرع من المخطط له" at bounding box center [608, 239] width 406 height 14
click at [349, 218] on input "أ. يشير مؤشر الأداء الاستراتيجي إلى أن العمل يتقدم بوتيرة أسرع من المخطط له" at bounding box center [349, 213] width 0 height 10
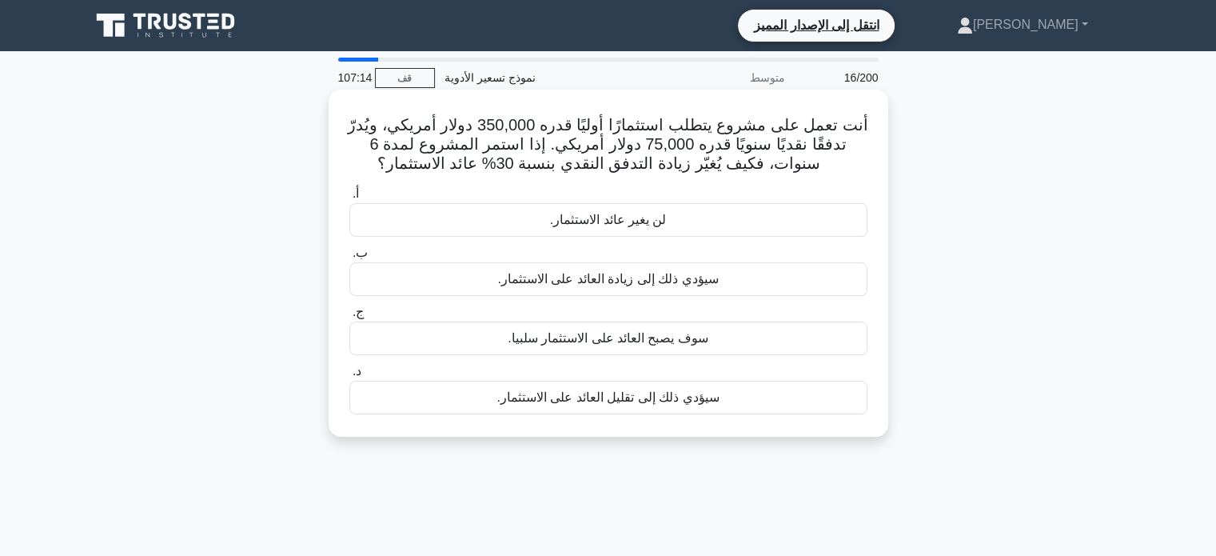
click at [667, 283] on font "سيؤدي ذلك إلى زيادة العائد على الاستثمار." at bounding box center [607, 279] width 221 height 14
click at [349, 258] on input "ب. سيؤدي ذلك إلى زيادة العائد على الاستثمار." at bounding box center [349, 253] width 0 height 10
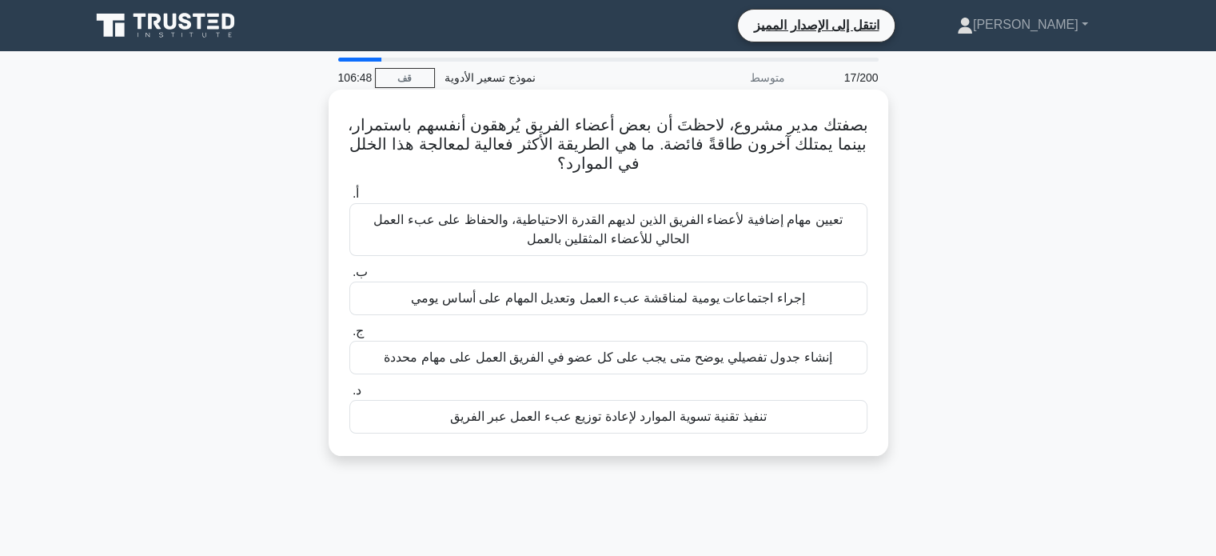
click at [688, 298] on font "إجراء اجتماعات يومية لمناقشة عبء العمل وتعديل المهام على أساس يومي" at bounding box center [607, 298] width 393 height 14
click at [349, 277] on input "ب. إجراء اجتماعات يومية لمناقشة عبء العمل وتعديل المهام على أساس يومي" at bounding box center [349, 272] width 0 height 10
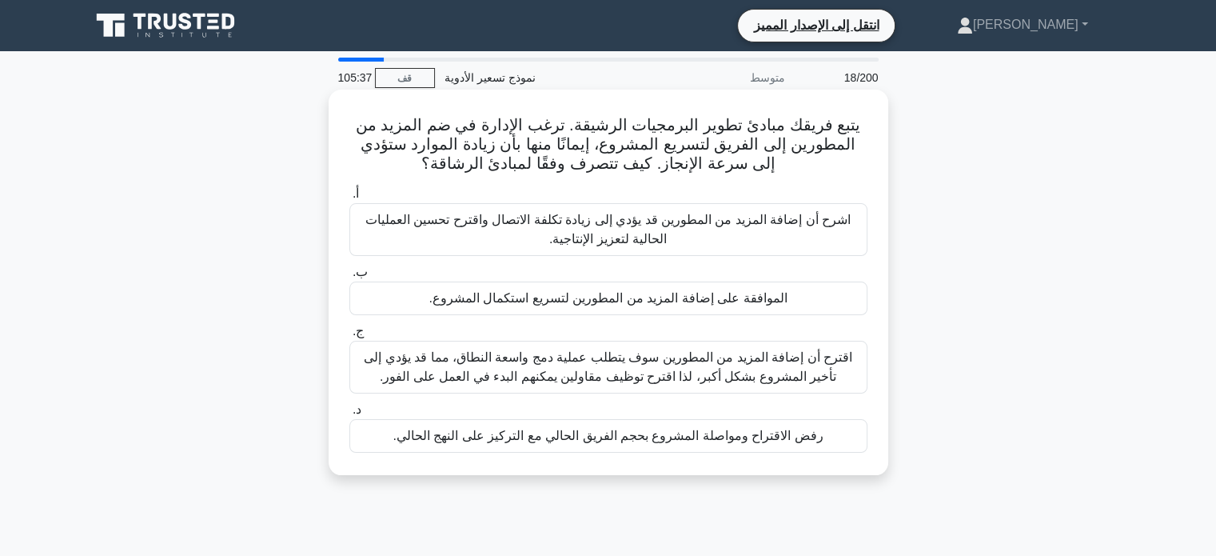
click at [641, 228] on font "اشرح أن إضافة المزيد من المطورين قد يؤدي إلى زيادة تكلفة الاتصال واقترح تحسين ا…" at bounding box center [607, 229] width 485 height 33
click at [349, 199] on input "أ. اشرح أن إضافة المزيد من المطورين قد يؤدي إلى زيادة تكلفة الاتصال واقترح تحسي…" at bounding box center [349, 194] width 0 height 10
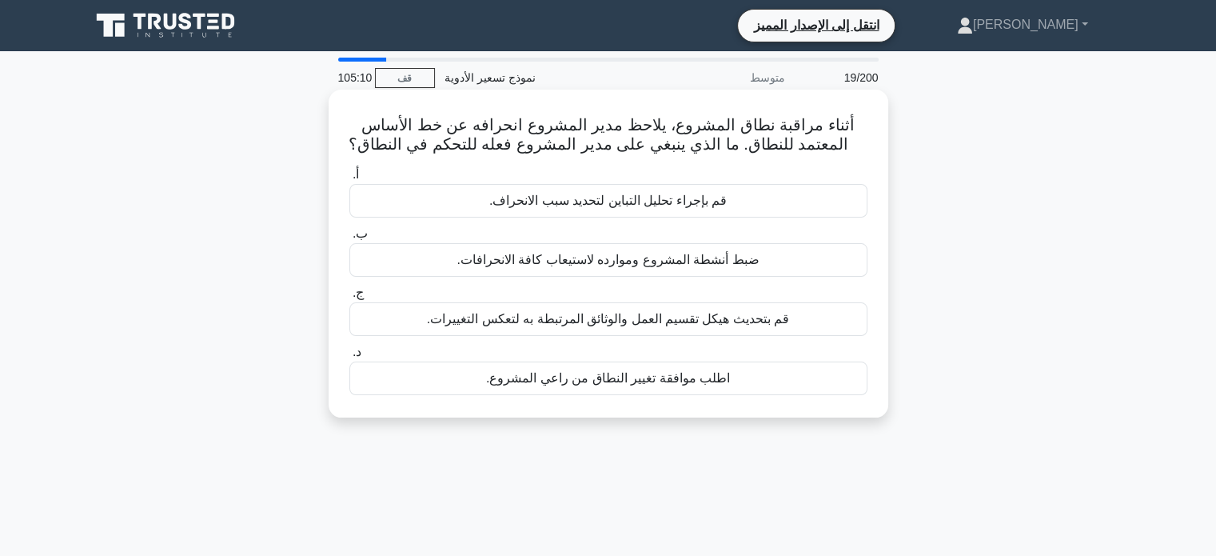
click at [646, 205] on font "قم بإجراء تحليل التباين لتحديد سبب الانحراف." at bounding box center [607, 200] width 237 height 14
click at [349, 180] on input "أ. قم بإجراء تحليل التباين لتحديد سبب الانحراف." at bounding box center [349, 174] width 0 height 10
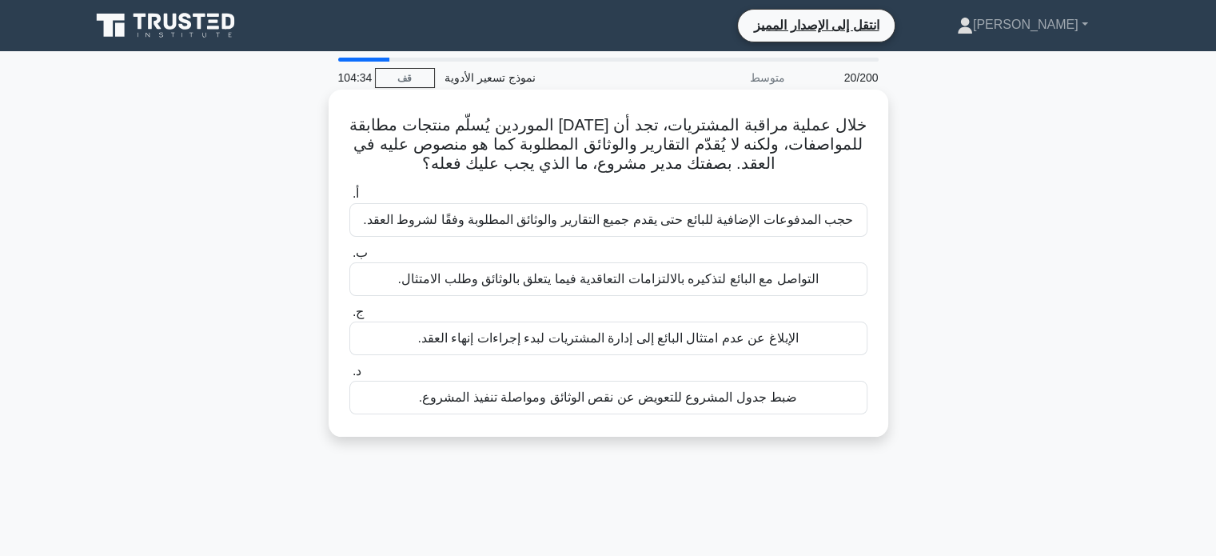
click at [656, 277] on font "التواصل مع البائع لتذكيره بالالتزامات التعاقدية فيما يتعلق بالوثائق وطلب الامتث…" at bounding box center [608, 279] width 421 height 14
click at [349, 258] on input "ب. التواصل مع البائع لتذكيره بالالتزامات التعاقدية فيما يتعلق بالوثائق وطلب الا…" at bounding box center [349, 253] width 0 height 10
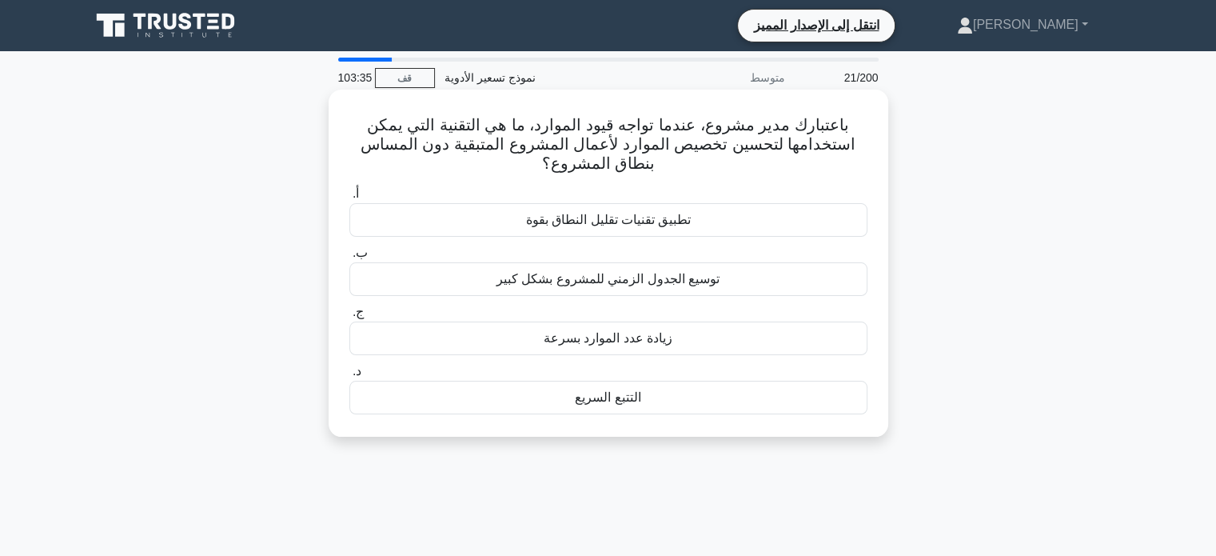
click at [617, 283] on font "توسيع الجدول الزمني للمشروع بشكل كبير" at bounding box center [607, 279] width 223 height 14
click at [349, 258] on input "ب. توسيع الجدول الزمني للمشروع بشكل كبير" at bounding box center [349, 253] width 0 height 10
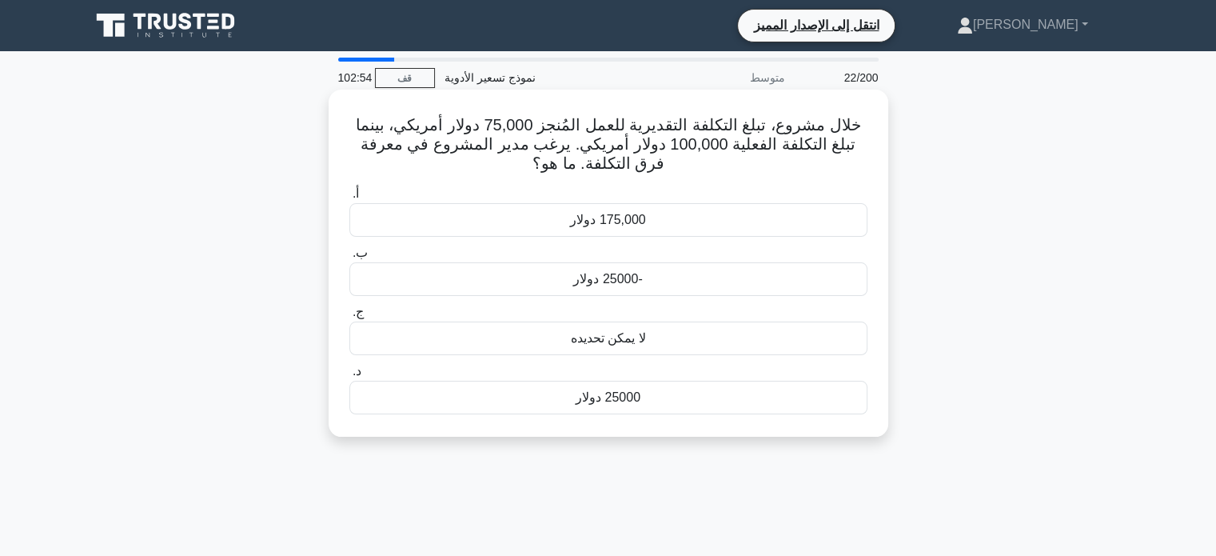
click at [628, 277] on font "-25000 دولار" at bounding box center [607, 279] width 69 height 14
click at [349, 258] on input "ب. -25000 دولار" at bounding box center [349, 253] width 0 height 10
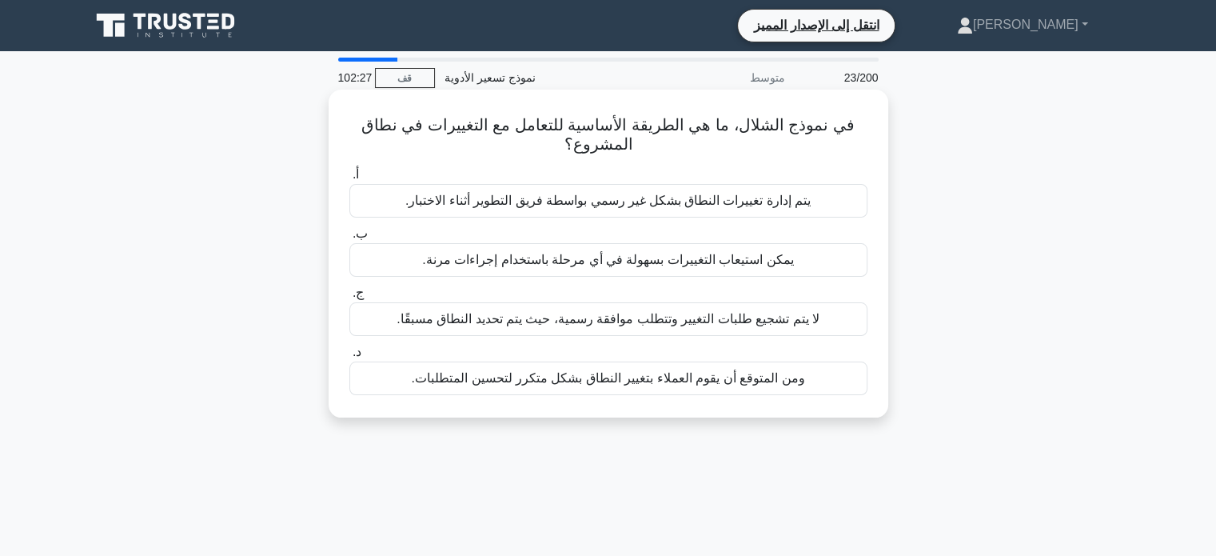
click at [643, 265] on font "يمكن استيعاب التغييرات بسهولة في أي مرحلة باستخدام إجراءات مرنة." at bounding box center [607, 260] width 371 height 14
click at [349, 239] on input "ب. يمكن استيعاب التغييرات بسهولة في أي مرحلة باستخدام إجراءات مرنة." at bounding box center [349, 234] width 0 height 10
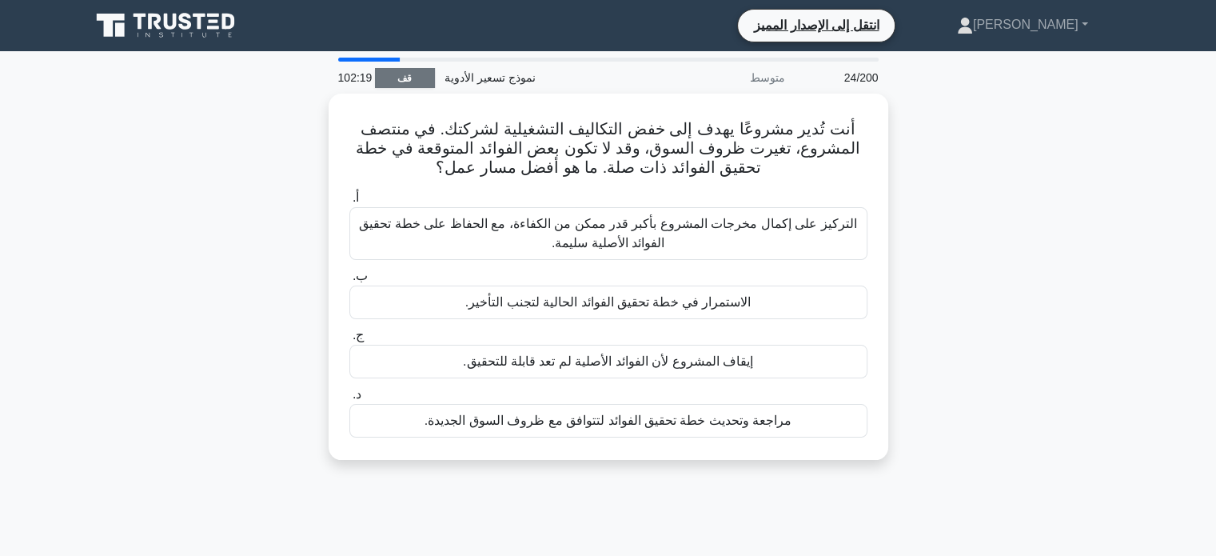
click at [396, 75] on link "قف" at bounding box center [405, 78] width 60 height 20
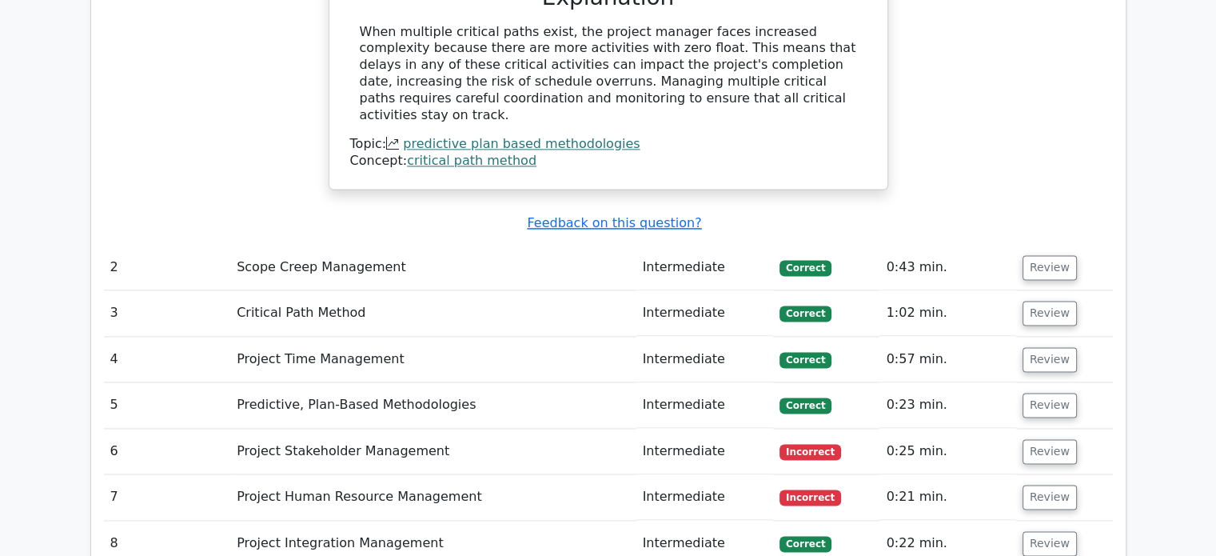
scroll to position [2238, 0]
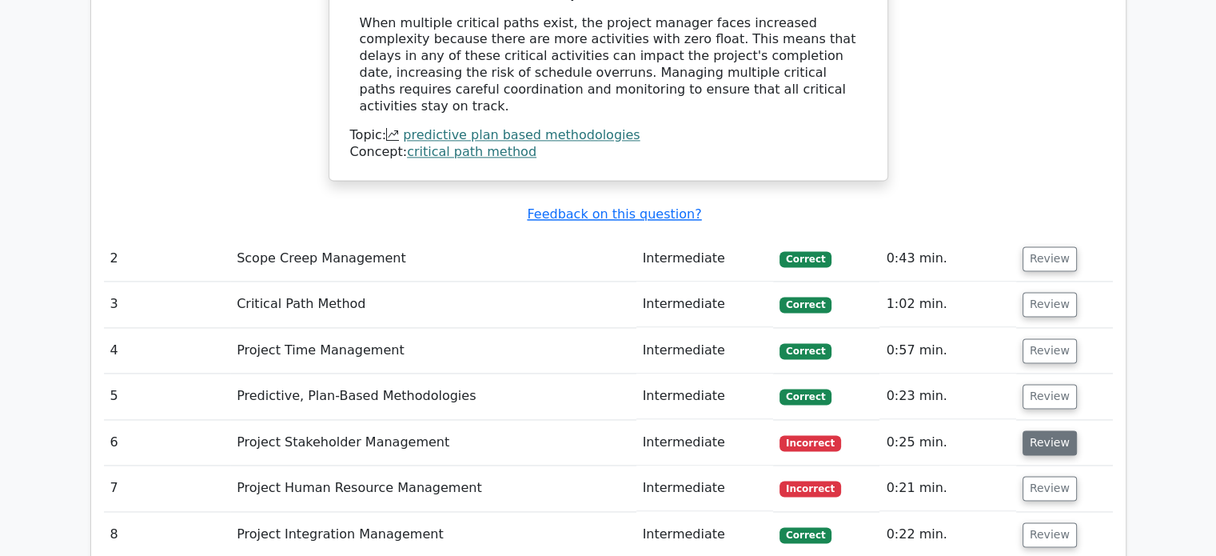
click at [1049, 430] on button "Review" at bounding box center [1050, 442] width 54 height 25
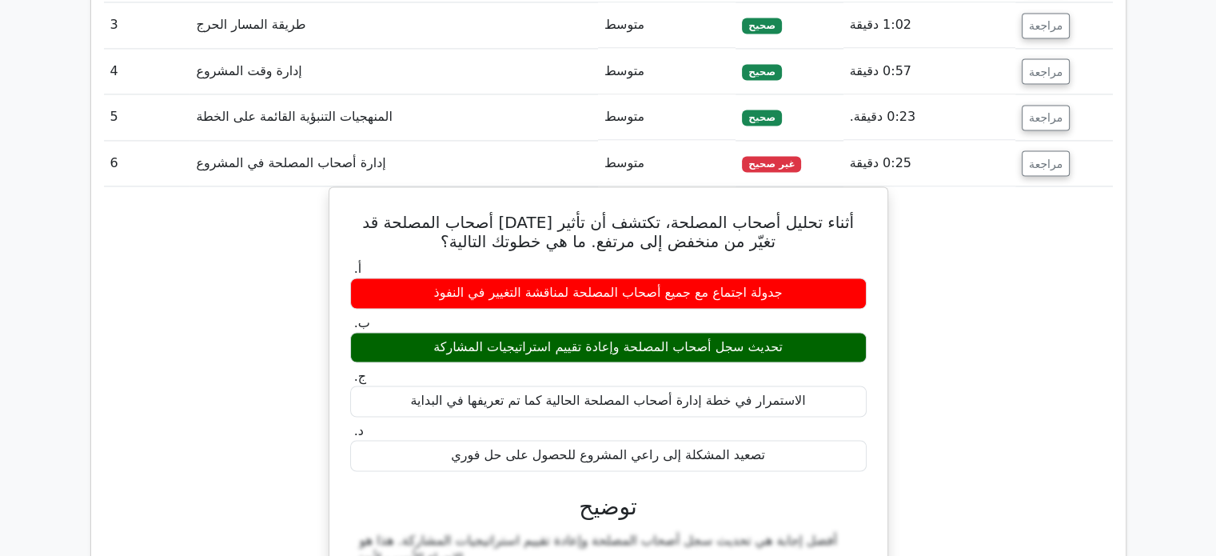
scroll to position [2493, 0]
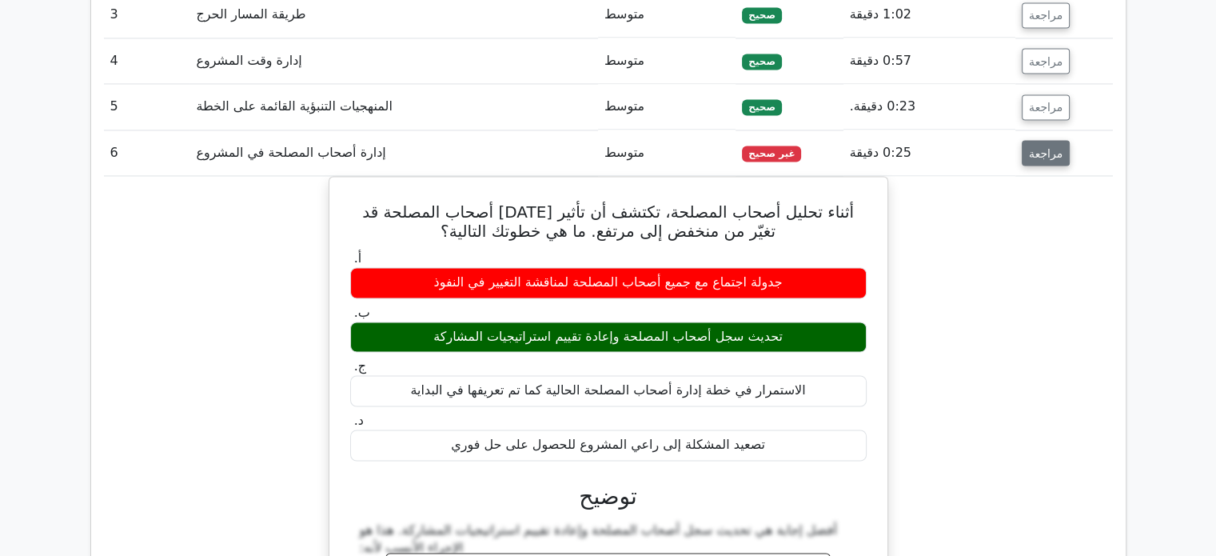
click at [1038, 146] on font "مراجعة" at bounding box center [1046, 152] width 34 height 13
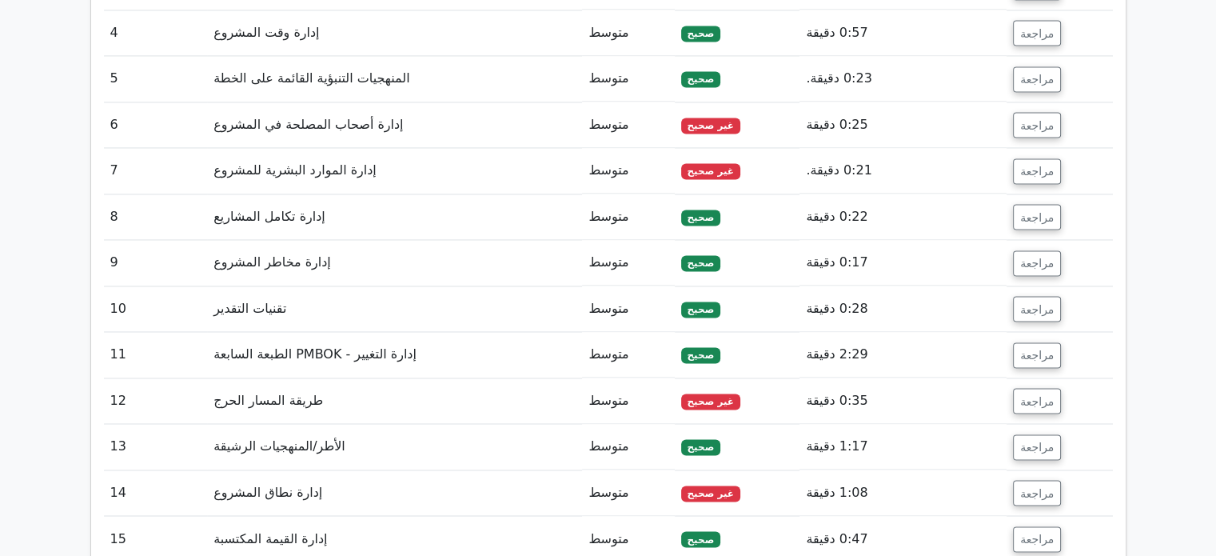
scroll to position [2597, 0]
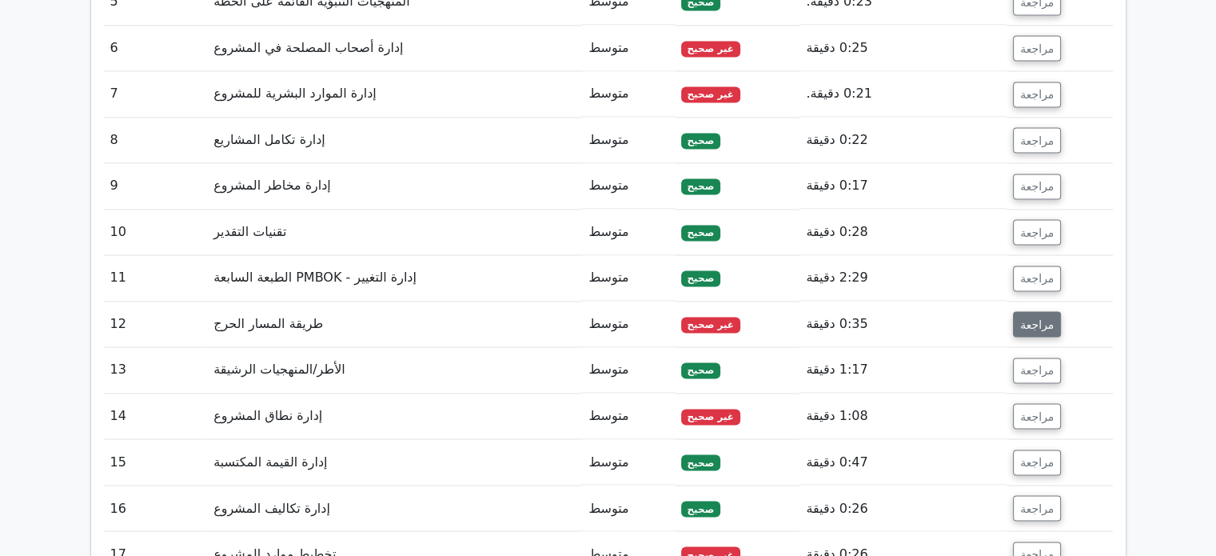
click at [1036, 311] on button "مراجعة" at bounding box center [1037, 324] width 48 height 26
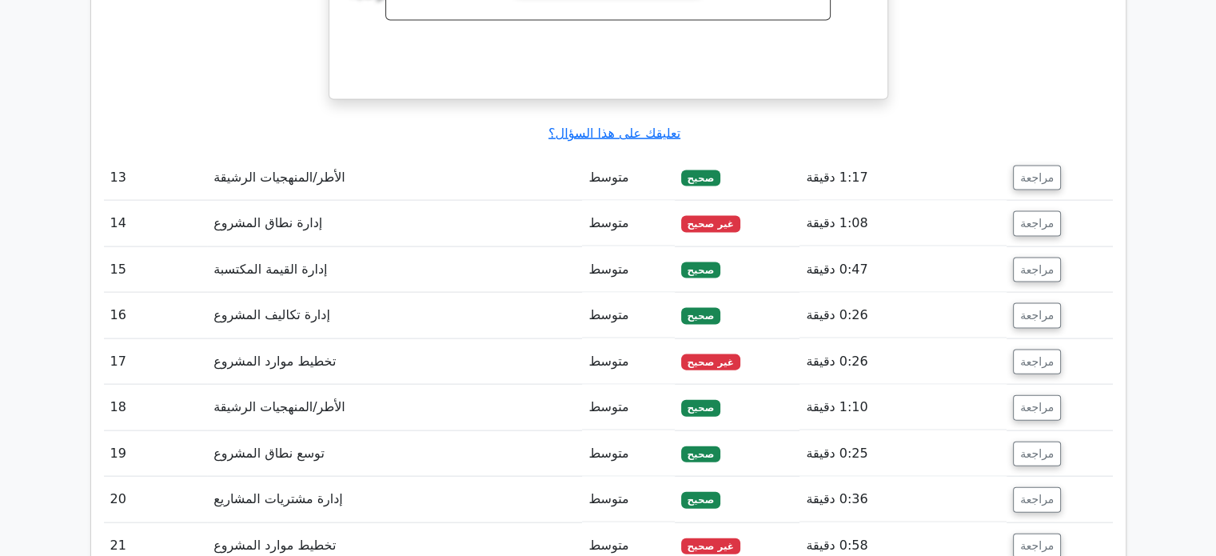
scroll to position [3450, 0]
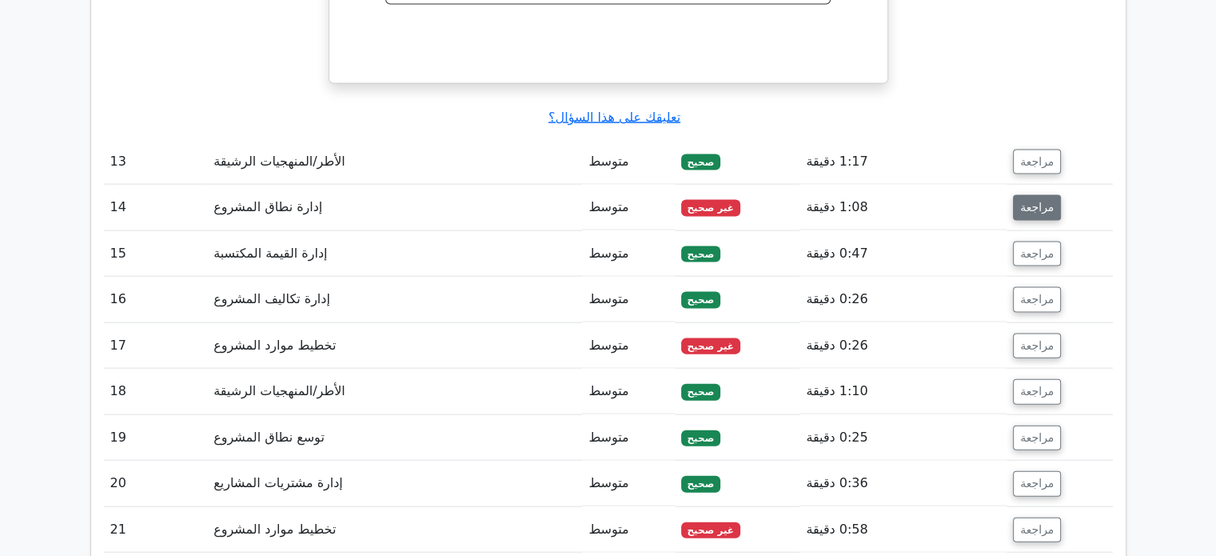
click at [1033, 201] on font "مراجعة" at bounding box center [1037, 207] width 34 height 13
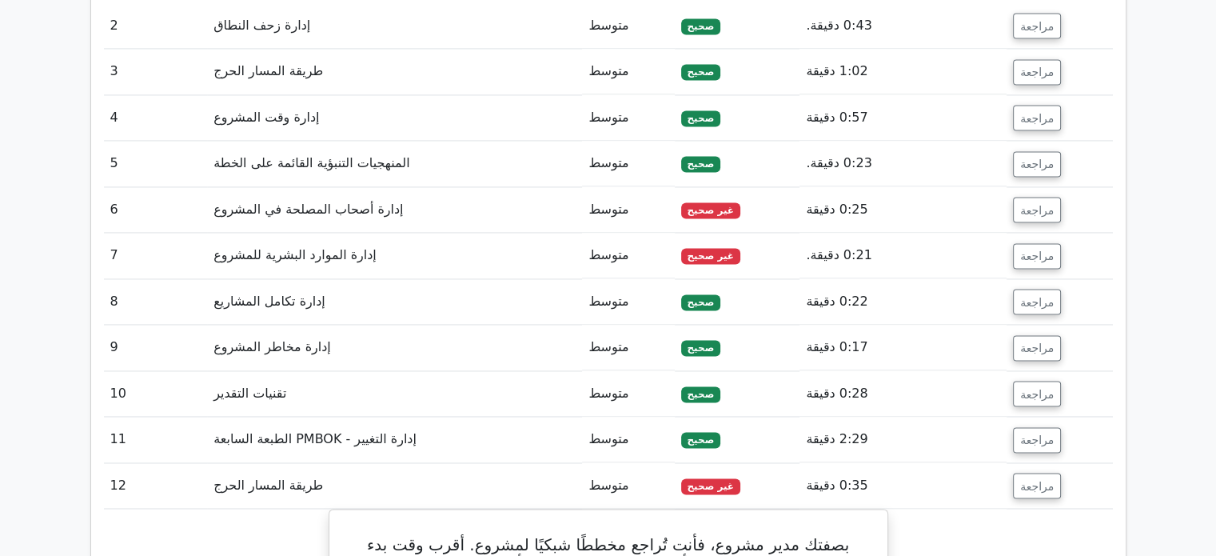
scroll to position [2427, 0]
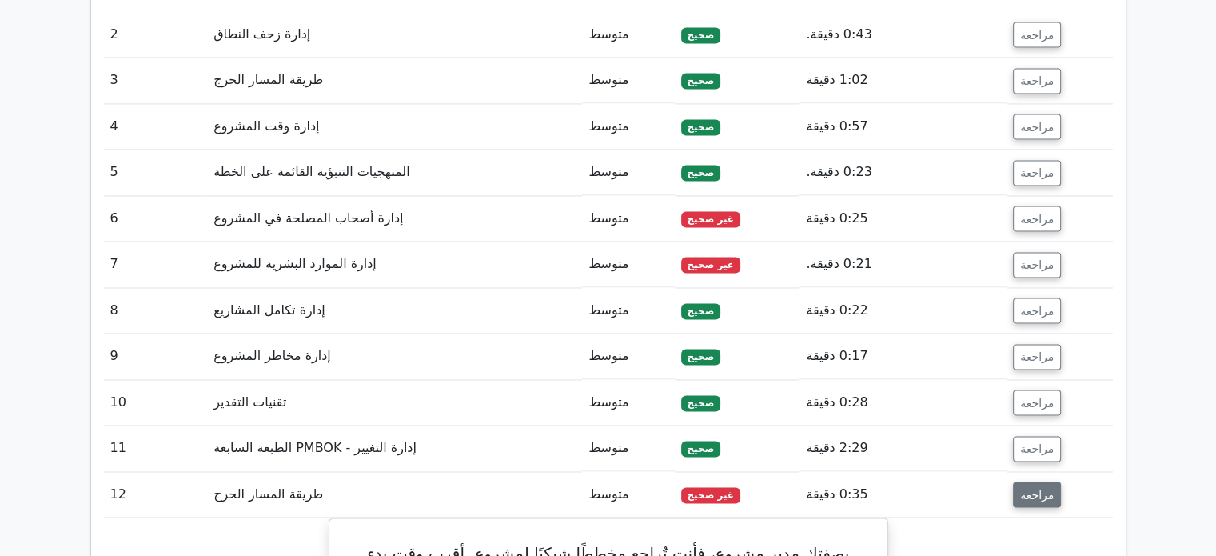
click at [1040, 488] on font "مراجعة" at bounding box center [1037, 494] width 34 height 13
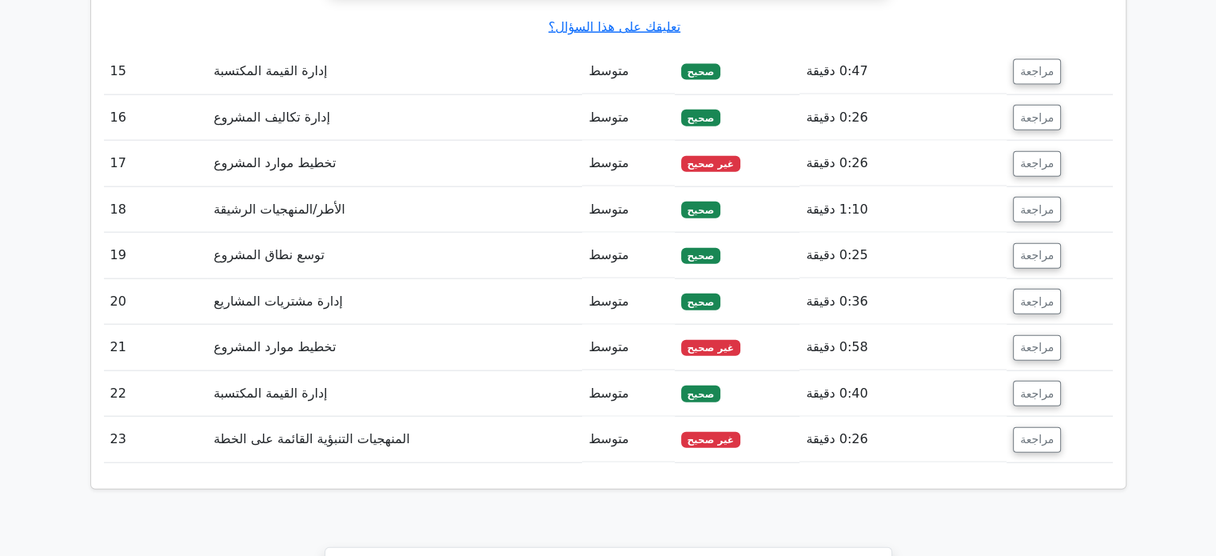
scroll to position [3630, 0]
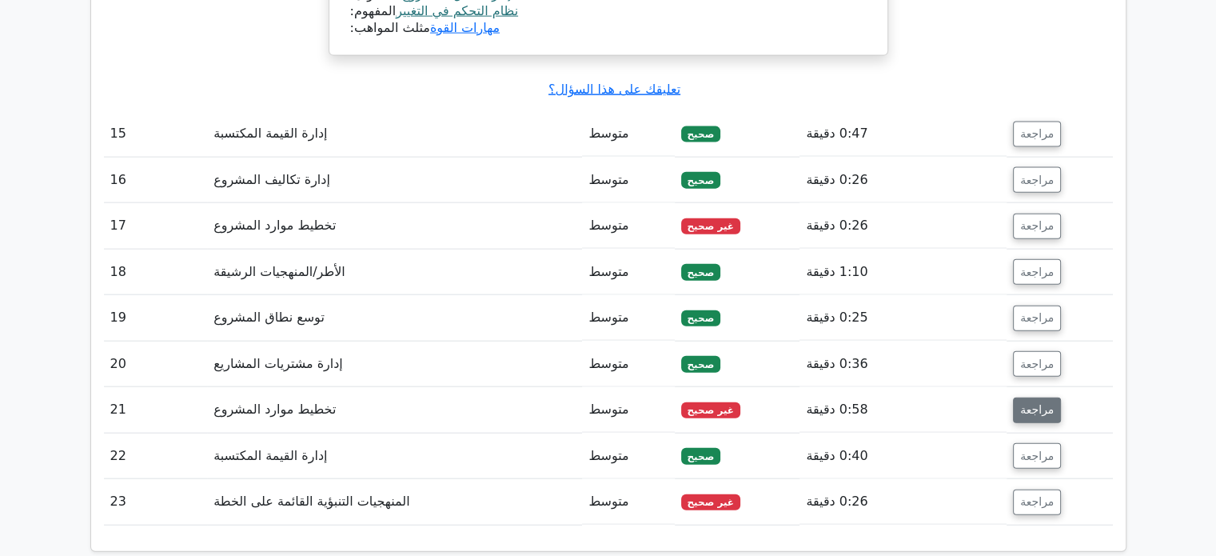
click at [1036, 404] on font "مراجعة" at bounding box center [1037, 410] width 34 height 13
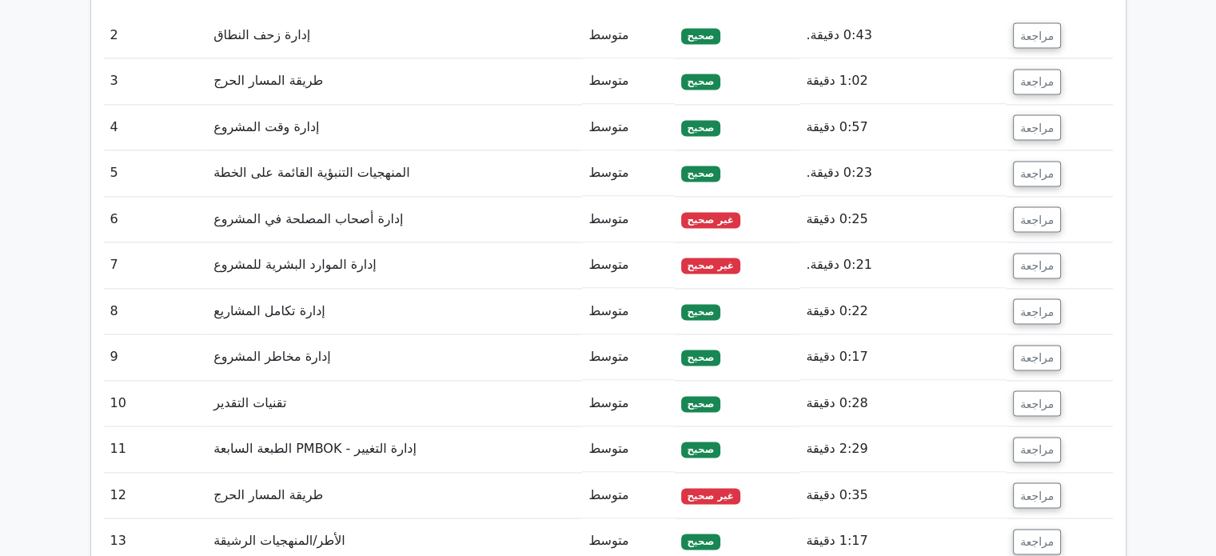
scroll to position [2443, 0]
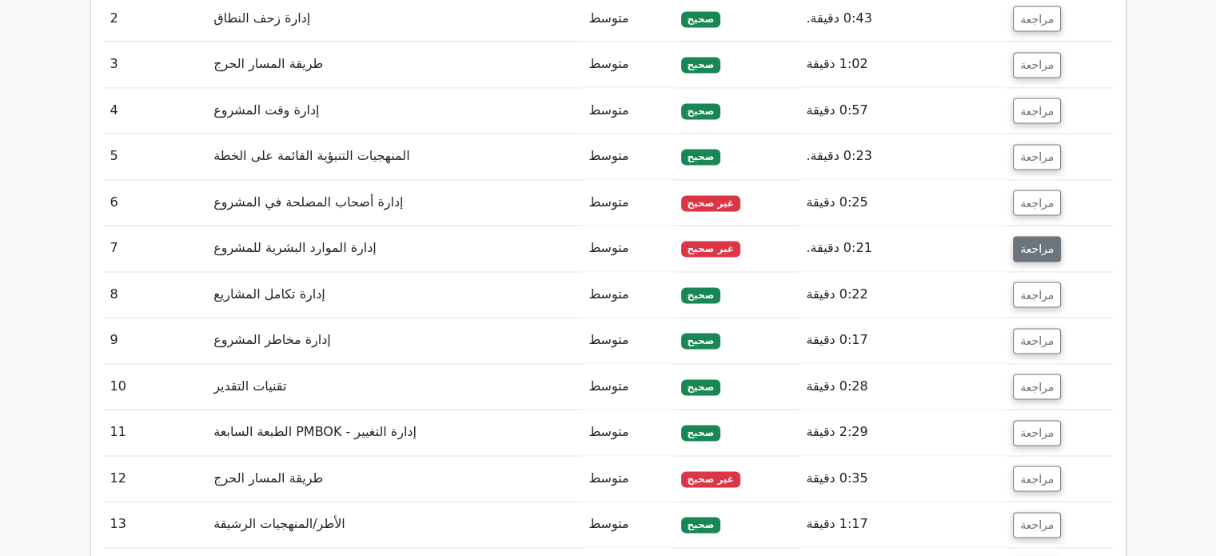
click at [1042, 236] on button "مراجعة" at bounding box center [1037, 249] width 48 height 26
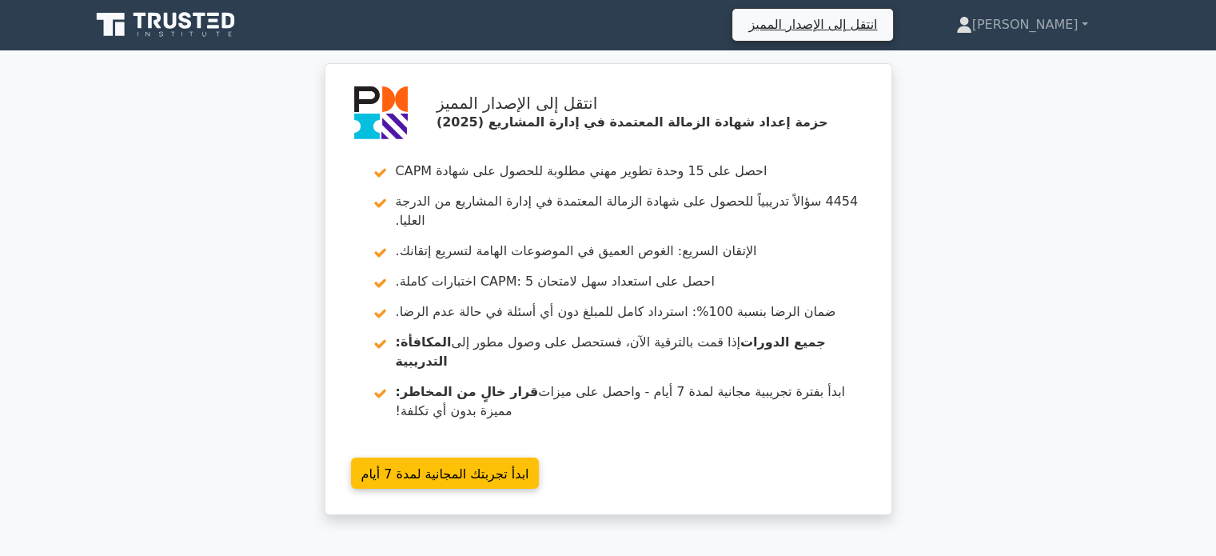
scroll to position [0, 0]
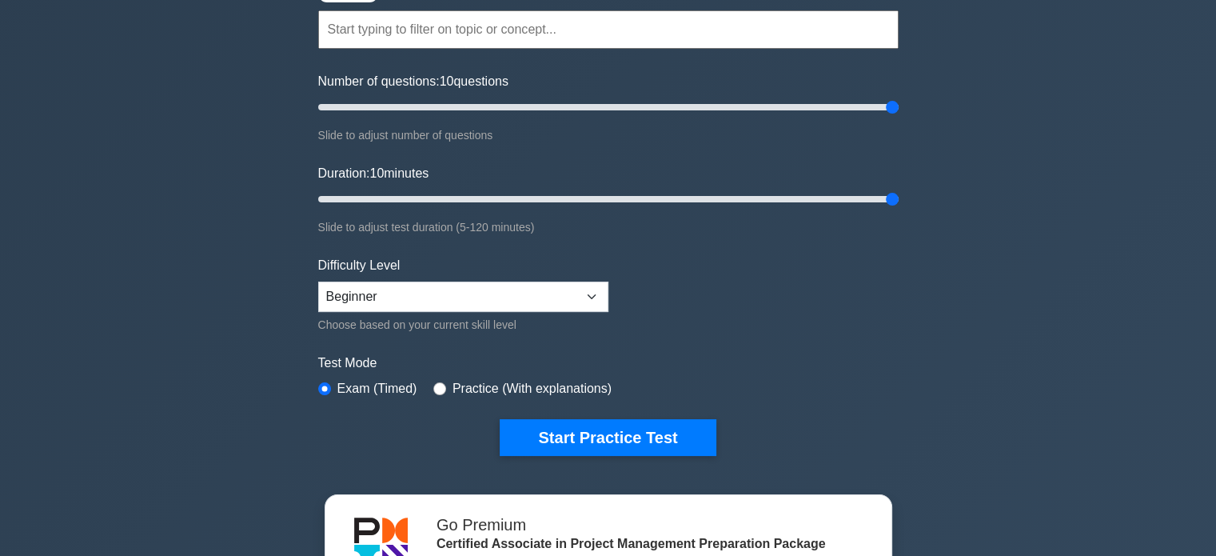
scroll to position [268, 0]
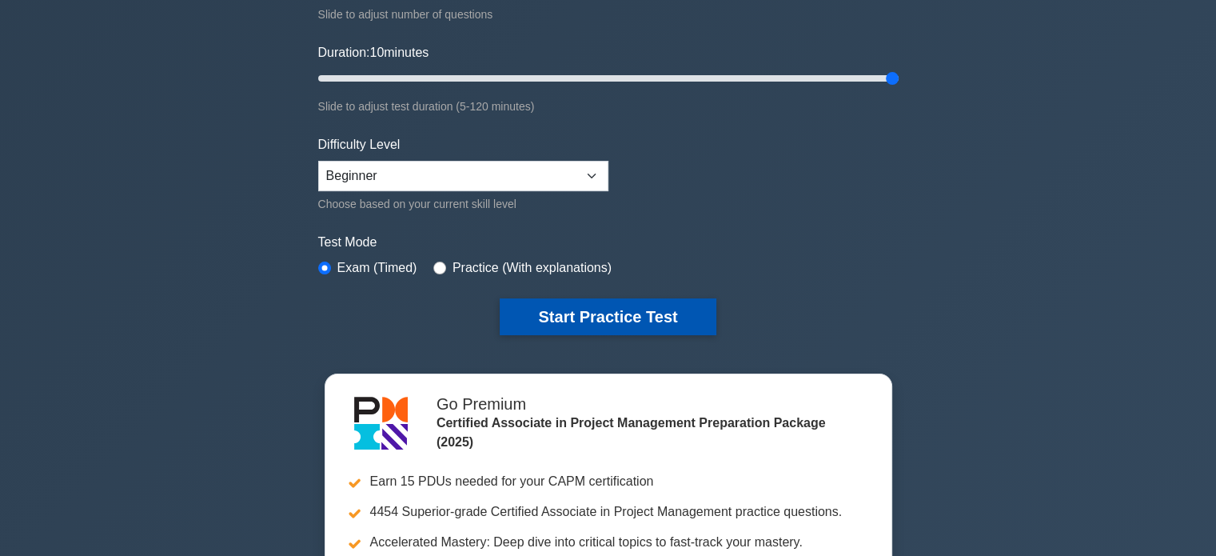
click at [583, 317] on button "Start Practice Test" at bounding box center [608, 316] width 216 height 37
click at [652, 315] on button "Start Practice Test" at bounding box center [608, 316] width 216 height 37
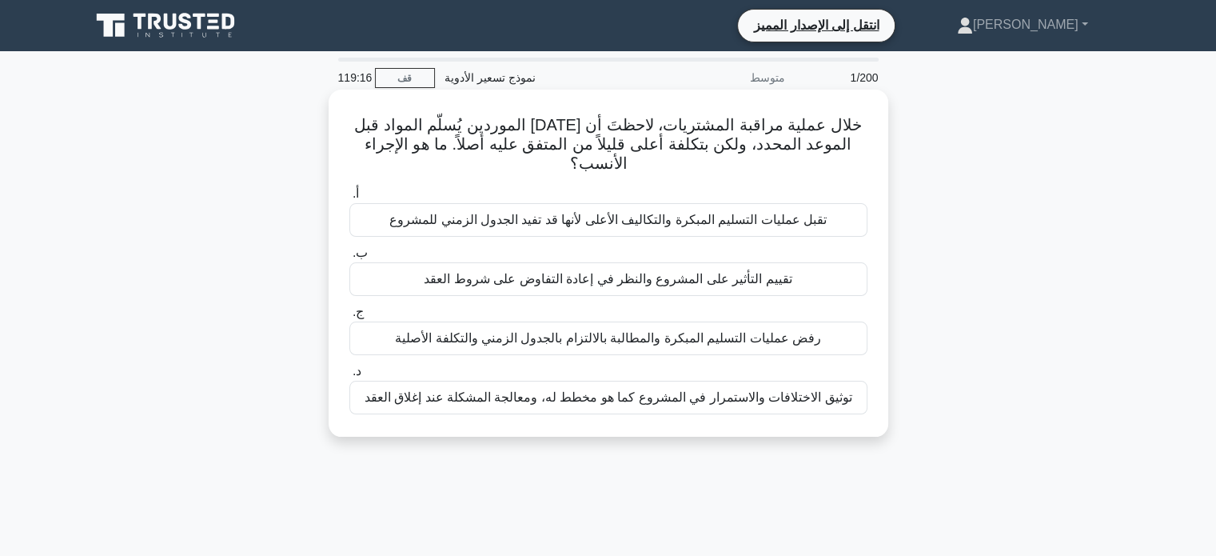
click at [703, 331] on font "رفض عمليات التسليم المبكرة والمطالبة بالالتزام بالجدول الزمني والتكلفة الأصلية" at bounding box center [608, 338] width 426 height 14
click at [349, 311] on input "ج. رفض عمليات التسليم المبكرة والمطالبة بالالتزام بالجدول الزمني والتكلفة الأصل…" at bounding box center [349, 312] width 0 height 10
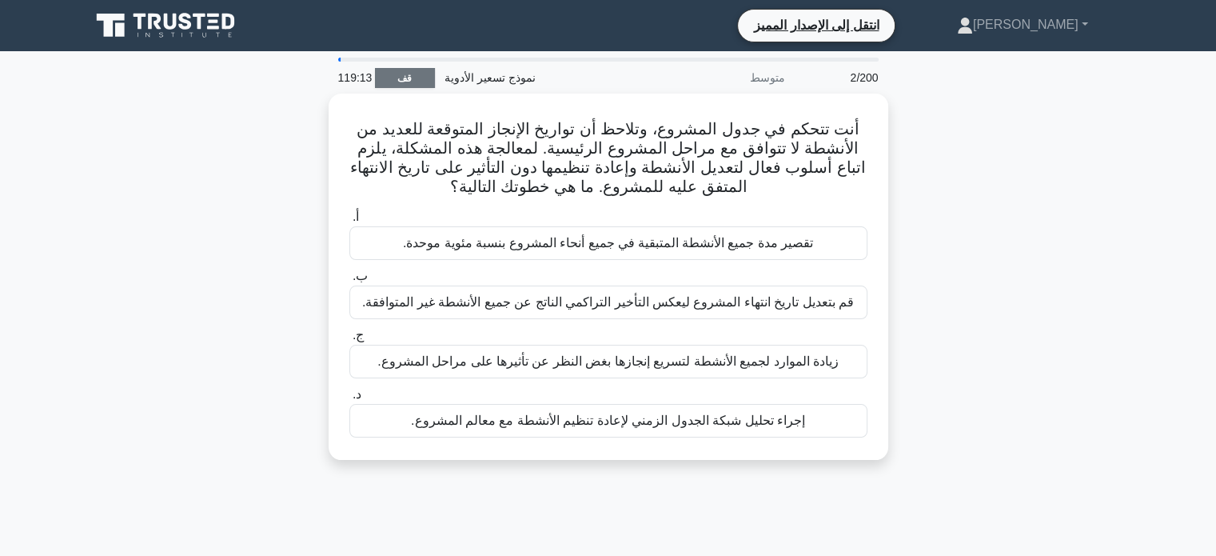
click at [393, 79] on link "قف" at bounding box center [405, 78] width 60 height 20
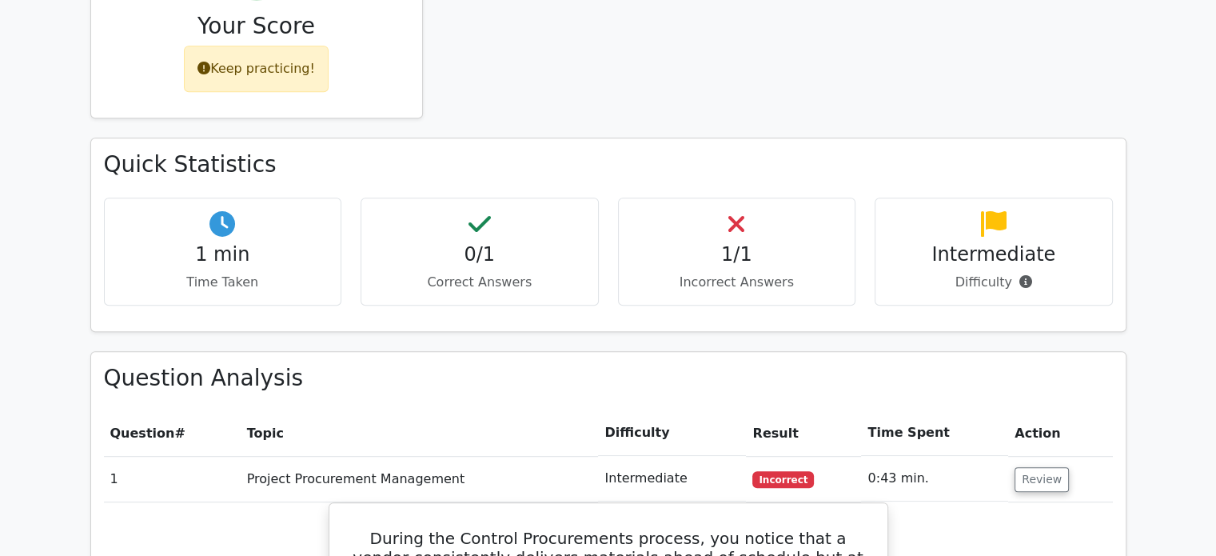
scroll to position [873, 0]
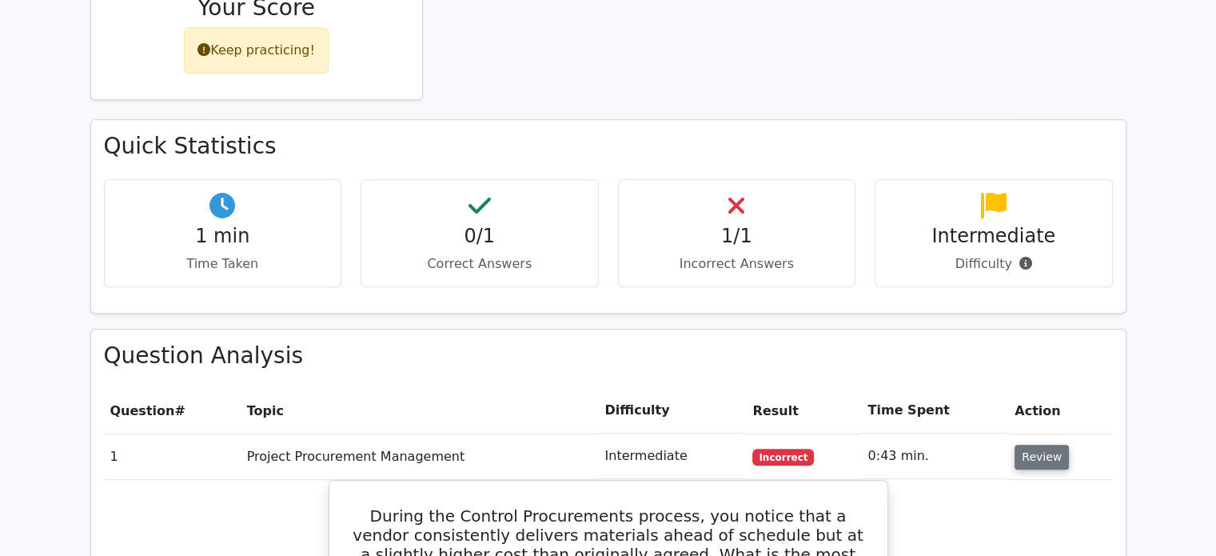
click at [1039, 444] on button "Review" at bounding box center [1042, 456] width 54 height 25
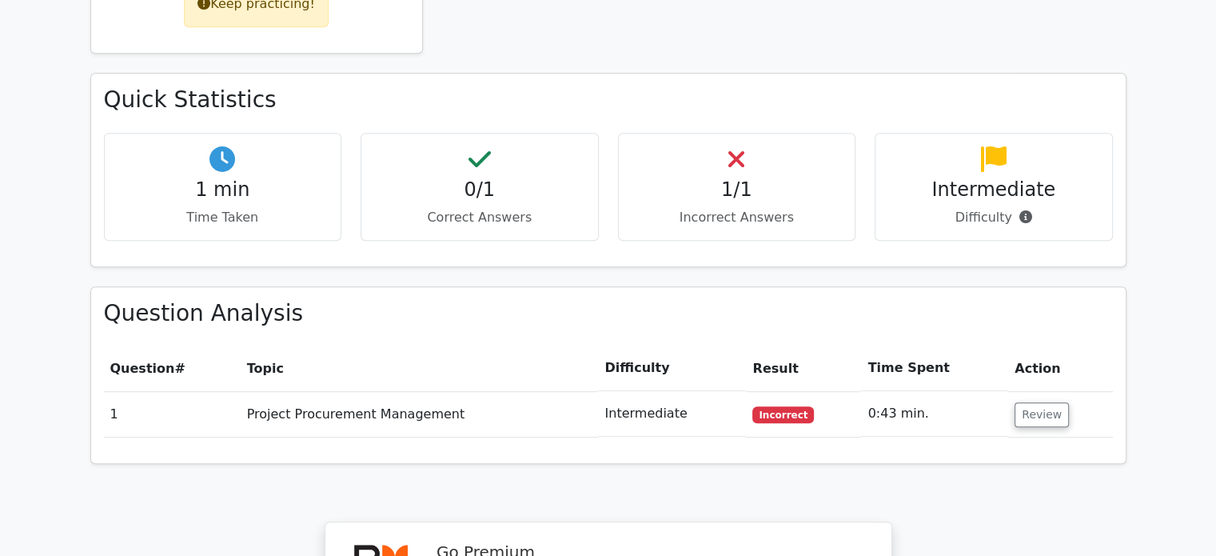
scroll to position [922, 0]
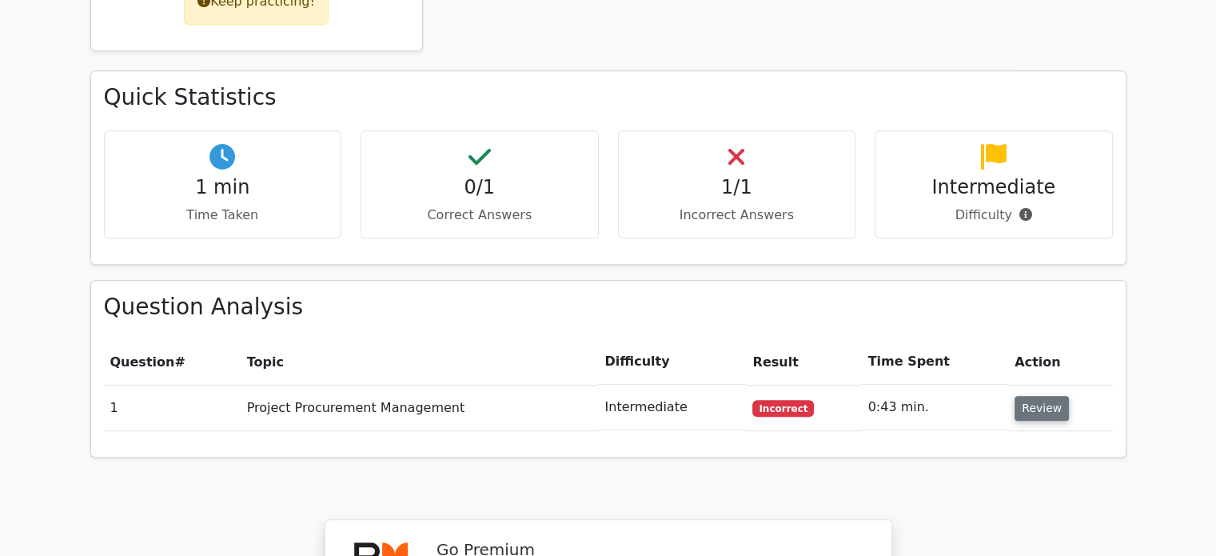
click at [1033, 396] on button "Review" at bounding box center [1042, 408] width 54 height 25
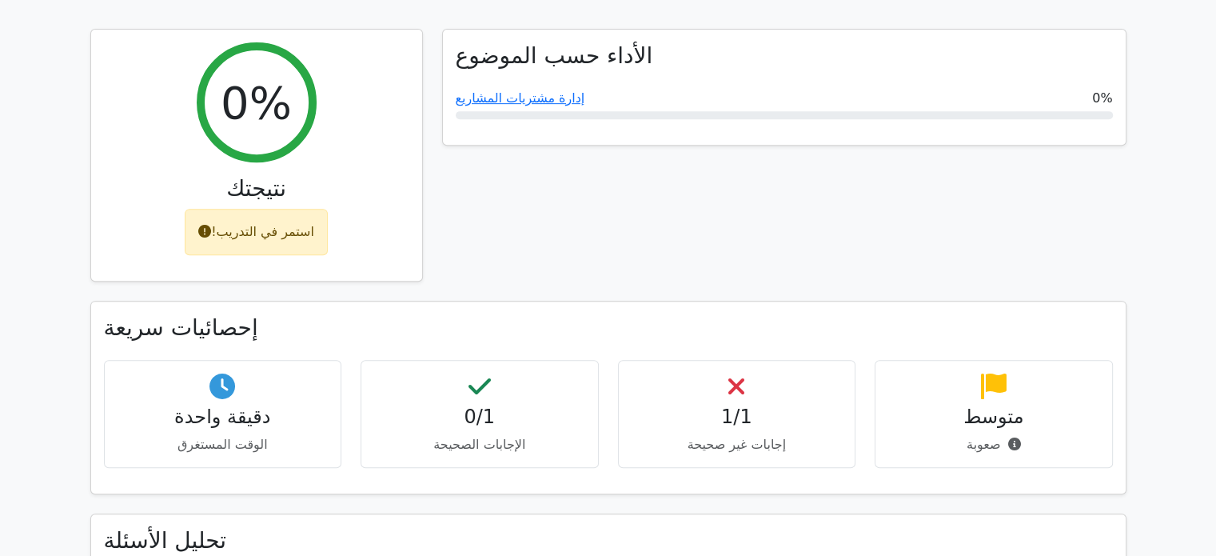
scroll to position [187, 0]
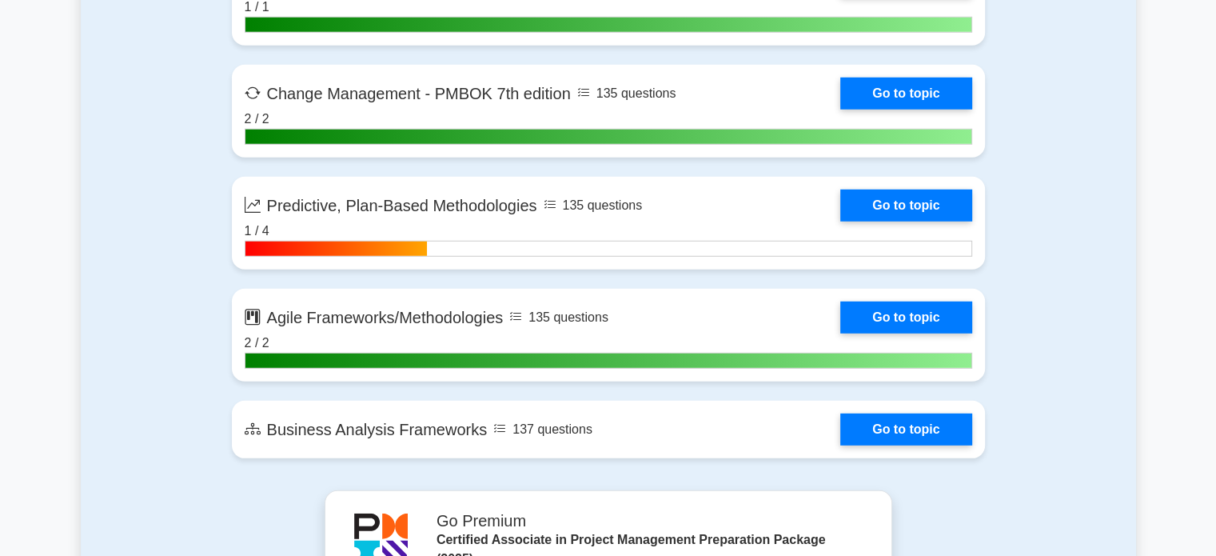
scroll to position [4478, 0]
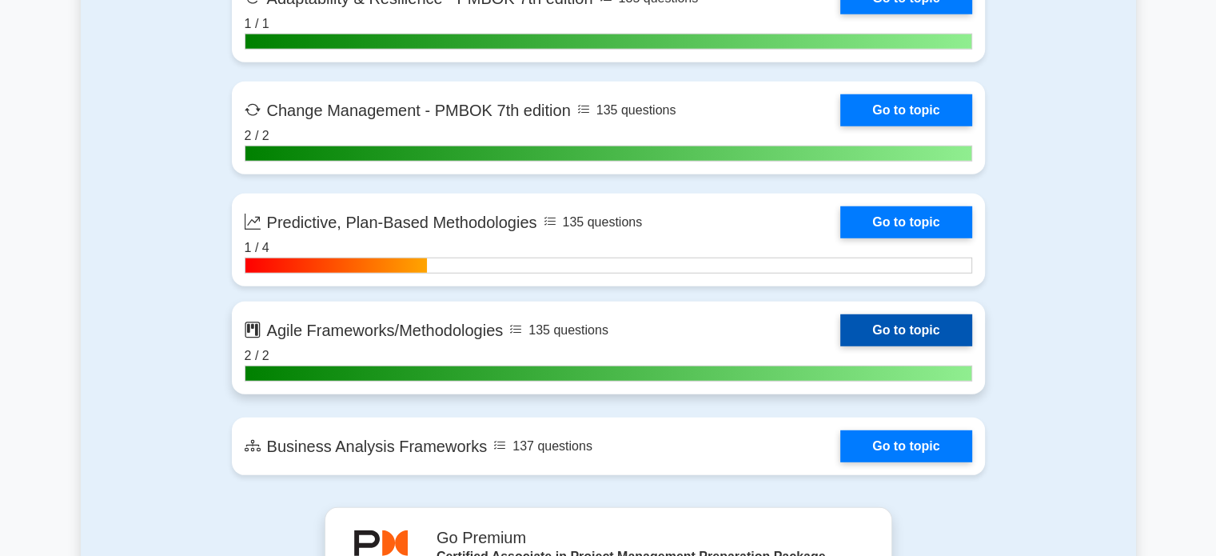
click at [908, 324] on link "Go to topic" at bounding box center [905, 330] width 131 height 32
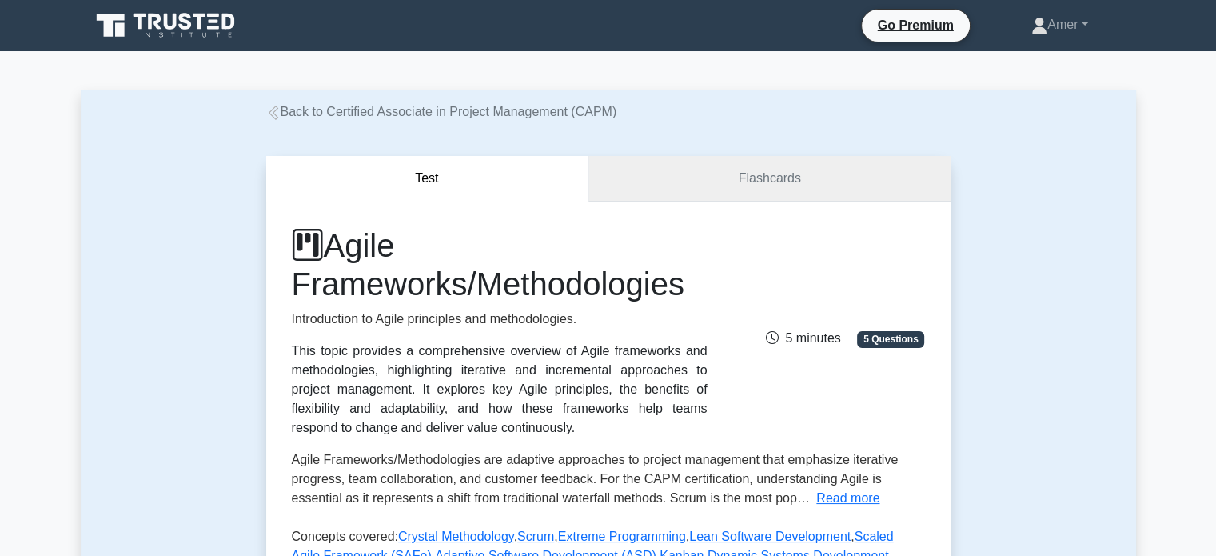
click at [750, 168] on link "Flashcards" at bounding box center [768, 179] width 361 height 46
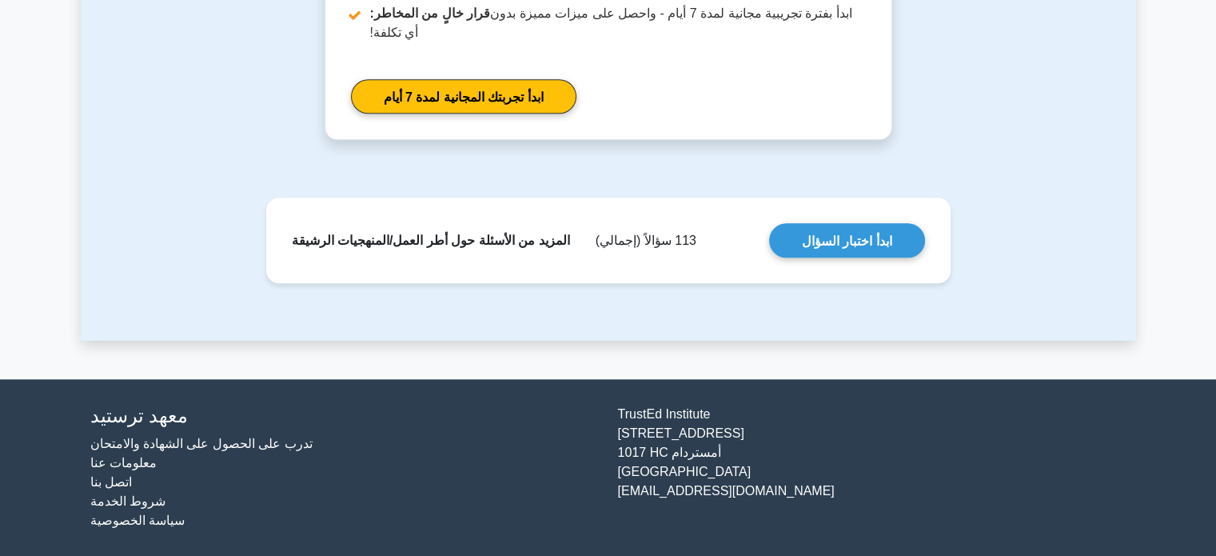
scroll to position [1518, 0]
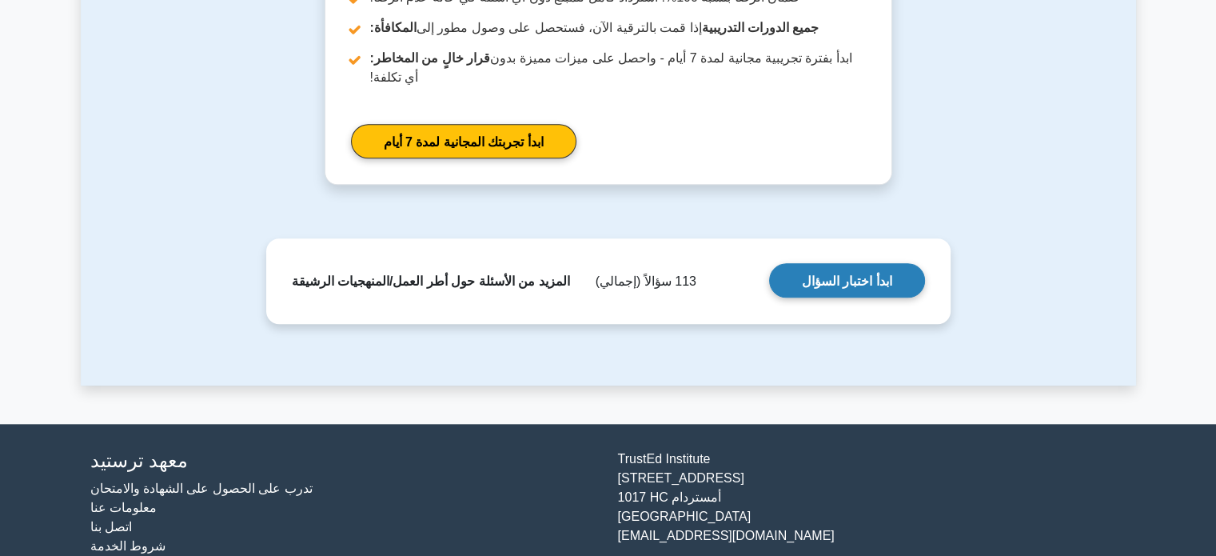
click at [854, 284] on link "ابدأ اختبار السؤال" at bounding box center [847, 280] width 156 height 34
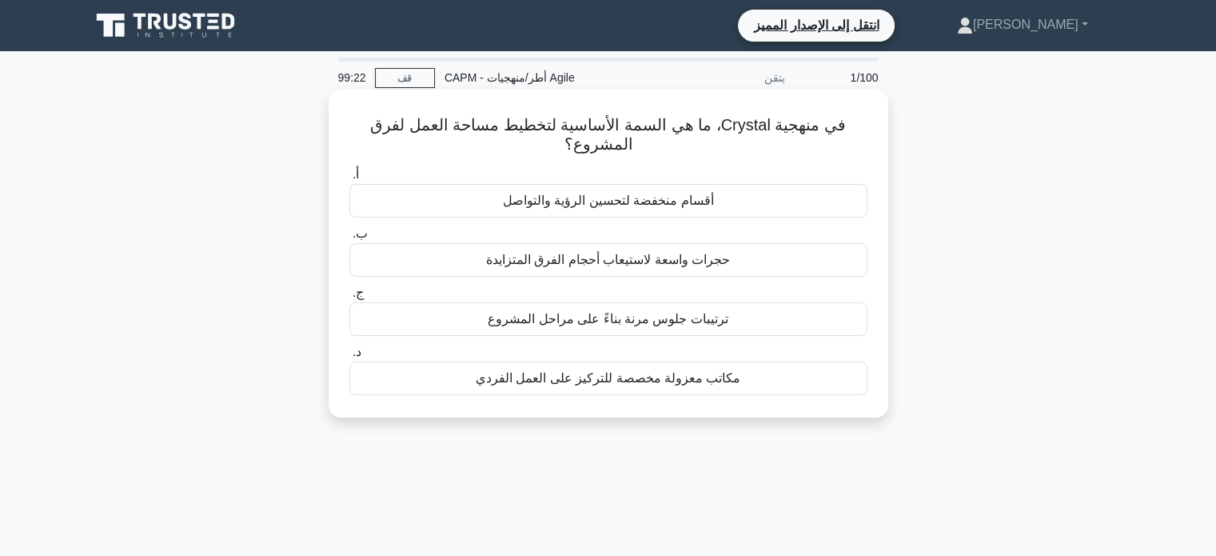
click at [651, 201] on font "أقسام منخفضة لتحسين الرؤية والتواصل" at bounding box center [608, 200] width 211 height 14
click at [349, 180] on input "أ. أقسام منخفضة لتحسين الرؤية والتواصل" at bounding box center [349, 174] width 0 height 10
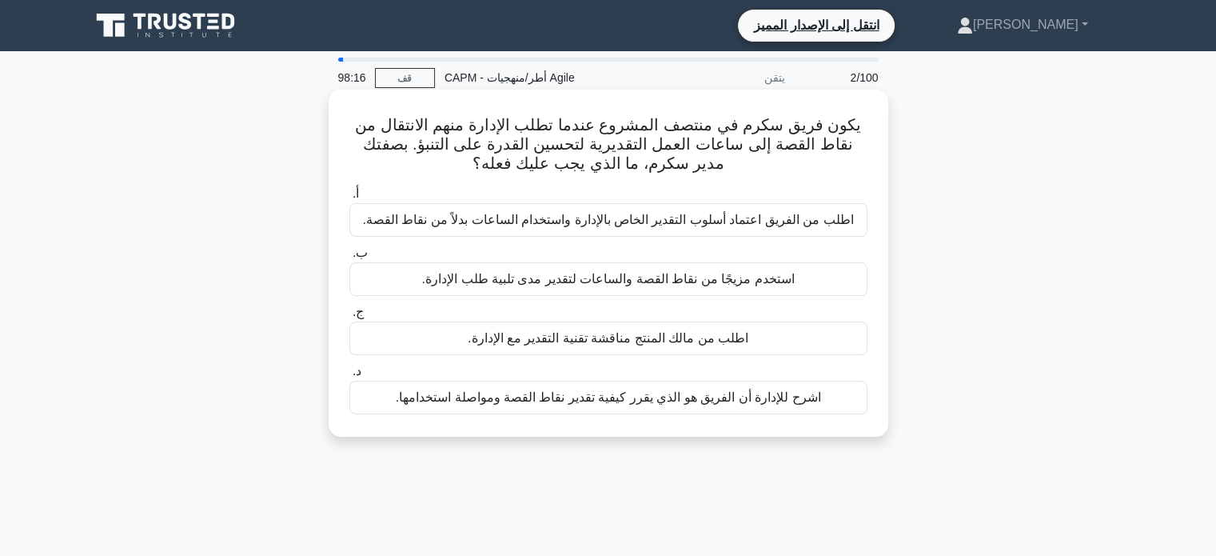
click at [645, 283] on font "استخدم مزيجًا من نقاط القصة والساعات لتقدير مدى تلبية طلب الإدارة." at bounding box center [608, 279] width 373 height 14
click at [349, 258] on input "ب. استخدم مزيجًا من نقاط القصة والساعات لتقدير مدى تلبية طلب الإدارة." at bounding box center [349, 253] width 0 height 10
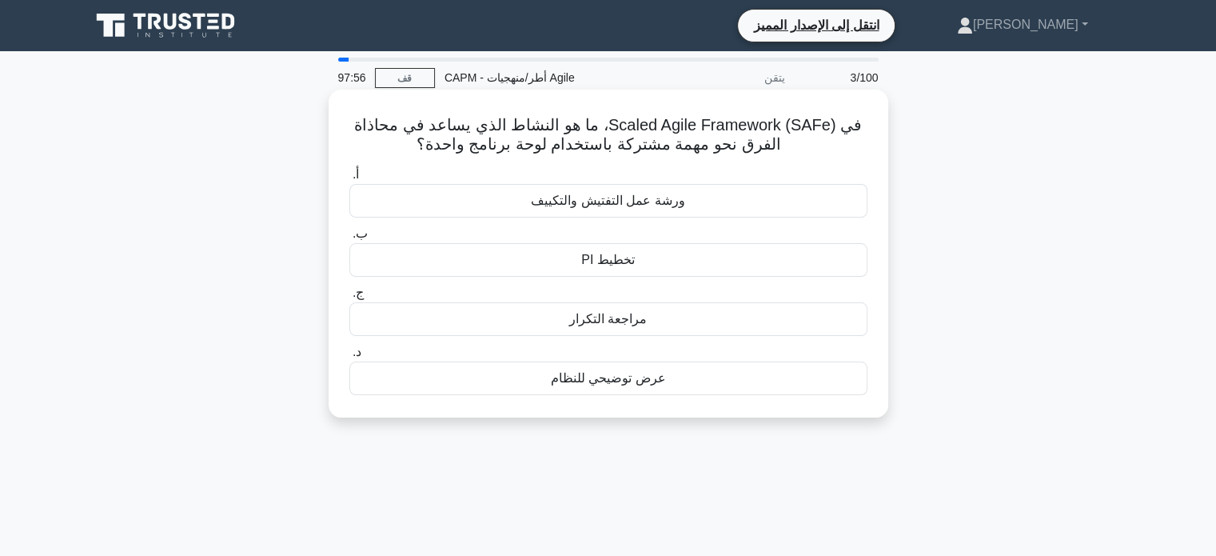
click at [608, 380] on font "عرض توضيحي للنظام" at bounding box center [608, 378] width 115 height 14
click at [349, 357] on input "د. عرض توضيحي للنظام" at bounding box center [349, 352] width 0 height 10
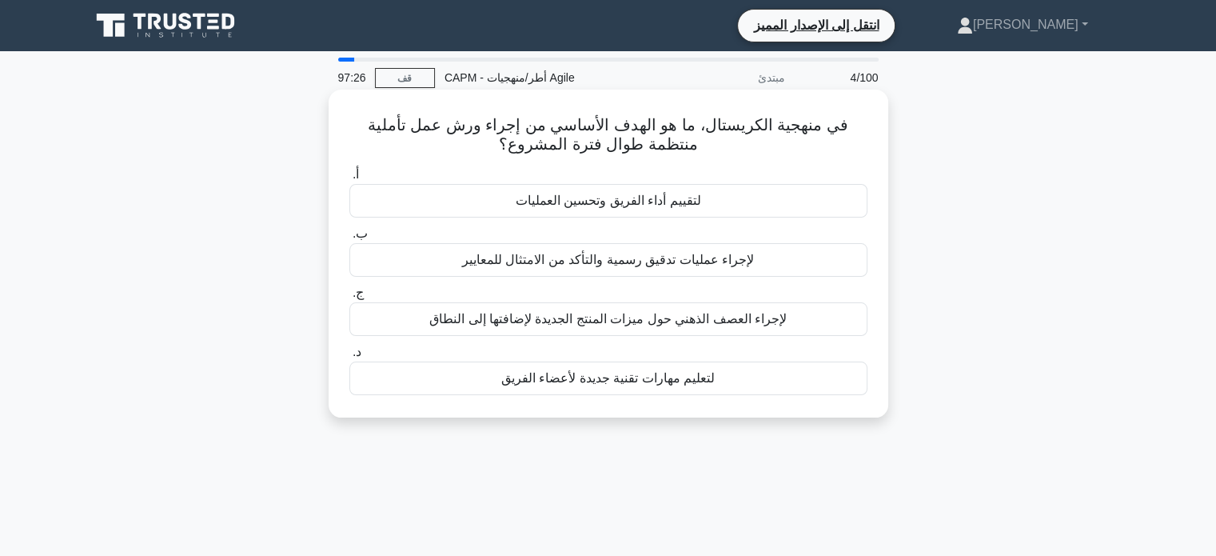
click at [624, 203] on font "لتقييم أداء الفريق وتحسين العمليات" at bounding box center [608, 200] width 185 height 14
click at [349, 180] on input "أ. لتقييم أداء الفريق وتحسين العمليات" at bounding box center [349, 174] width 0 height 10
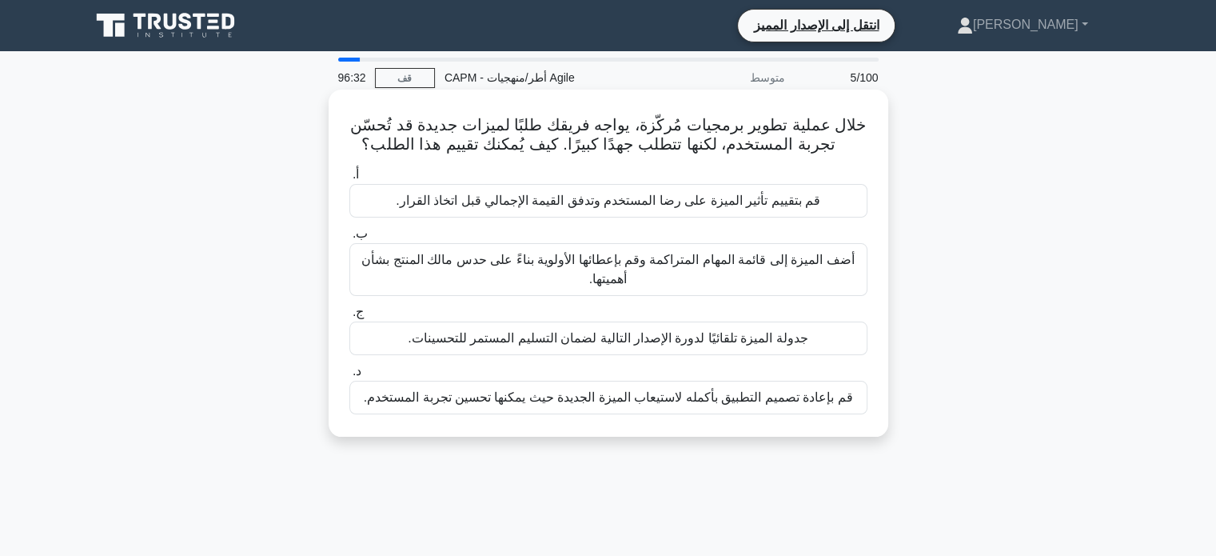
click at [712, 206] on font "قم بتقييم تأثير الميزة على رضا المستخدم وتدفق القيمة الإجمالي قبل اتخاذ القرار." at bounding box center [608, 200] width 425 height 14
click at [349, 180] on input "أ. قم بتقييم تأثير الميزة على رضا المستخدم وتدفق القيمة الإجمالي قبل اتخاذ القر…" at bounding box center [349, 174] width 0 height 10
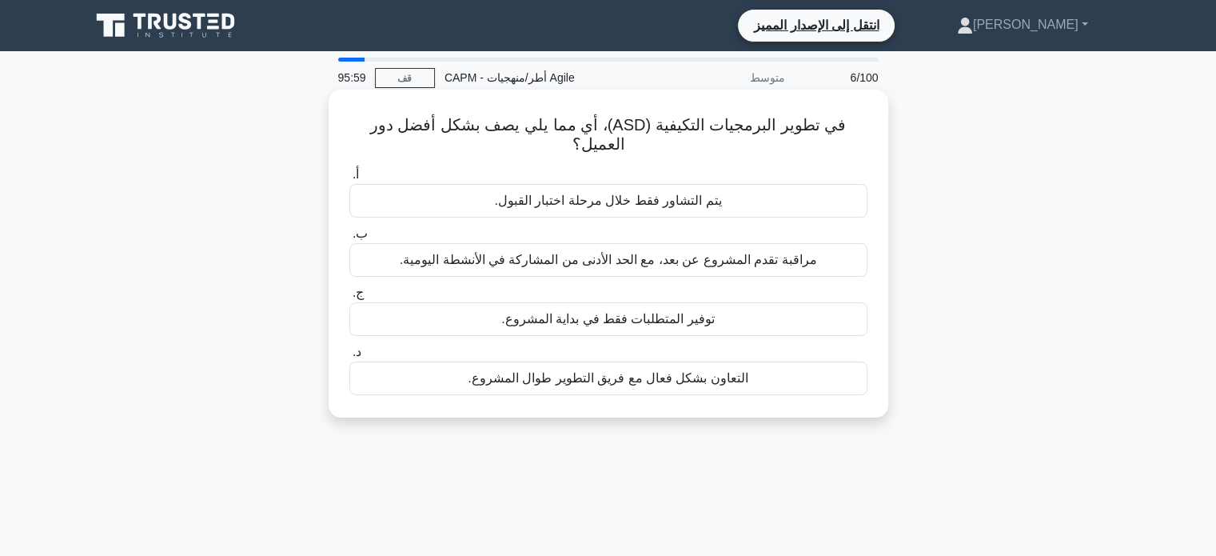
click at [668, 258] on font "مراقبة تقدم المشروع عن بعد، مع الحد الأدنى من المشاركة في الأنشطة اليومية." at bounding box center [608, 260] width 417 height 14
click at [349, 239] on input "ب. مراقبة تقدم المشروع عن بعد، مع الحد الأدنى من المشاركة في الأنشطة اليومية." at bounding box center [349, 234] width 0 height 10
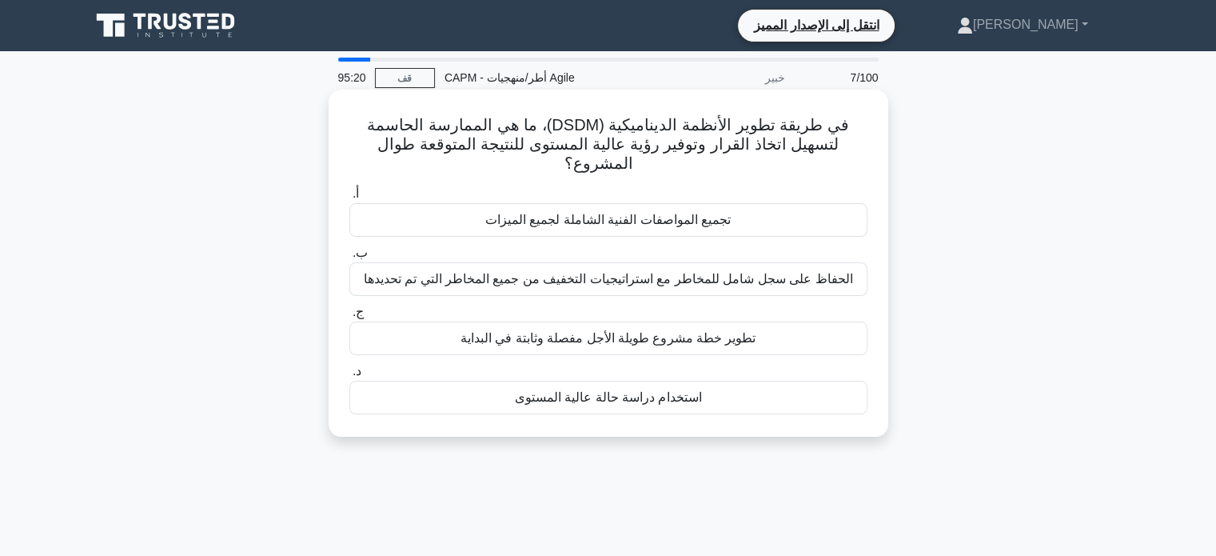
click at [632, 219] on font "تجميع المواصفات الفنية الشاملة لجميع الميزات" at bounding box center [607, 220] width 245 height 14
click at [349, 199] on input "أ. تجميع المواصفات الفنية الشاملة لجميع الميزات" at bounding box center [349, 194] width 0 height 10
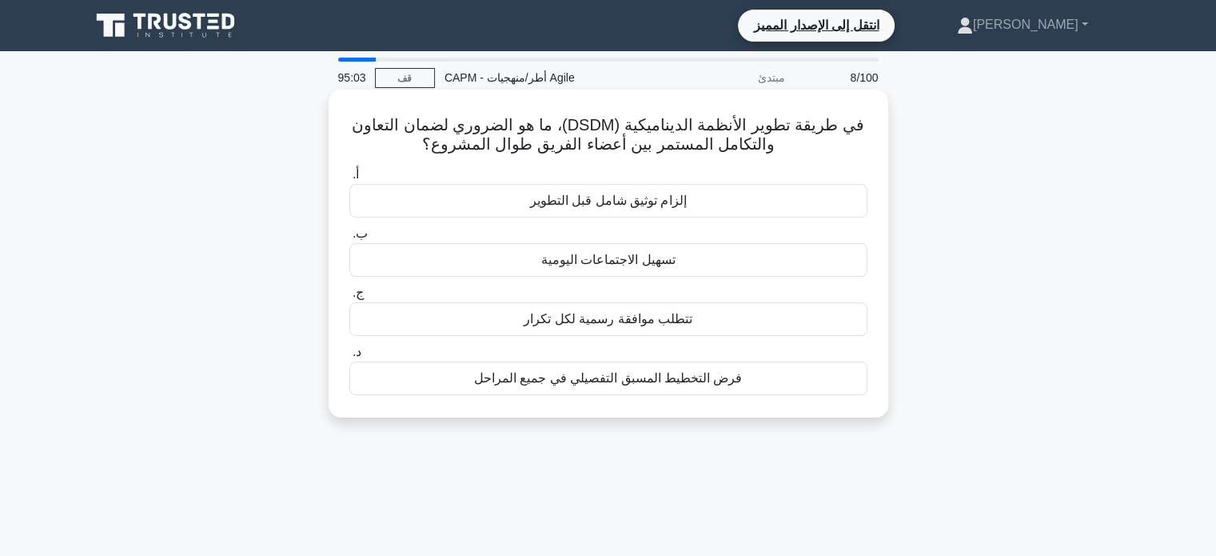
click at [620, 261] on font "تسهيل الاجتماعات اليومية" at bounding box center [608, 260] width 134 height 14
click at [349, 239] on input "ب. تسهيل الاجتماعات اليومية" at bounding box center [349, 234] width 0 height 10
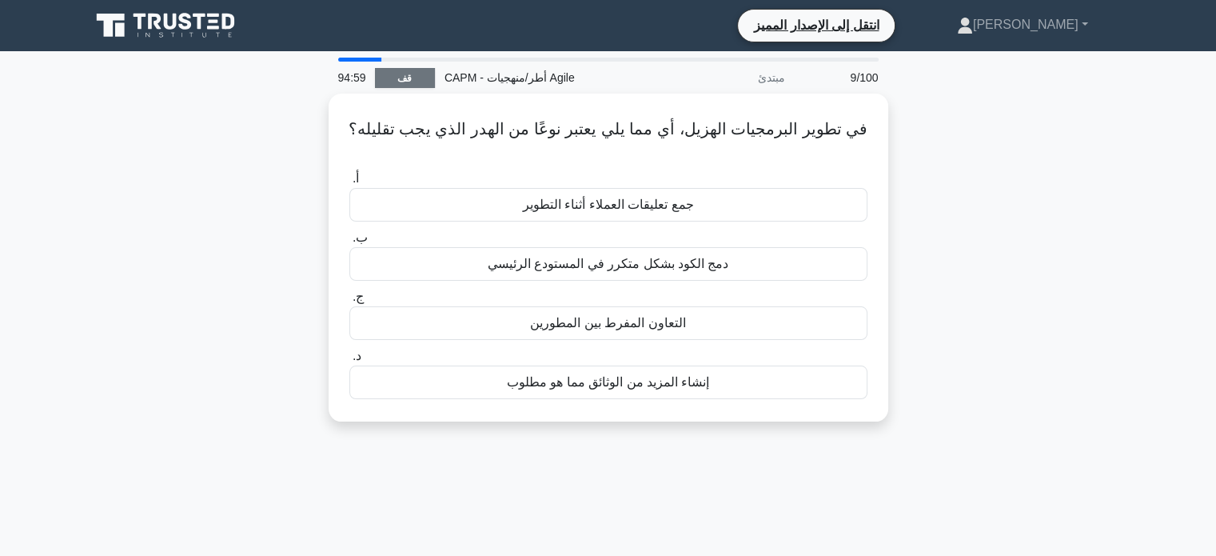
click at [425, 86] on link "قف" at bounding box center [405, 78] width 60 height 20
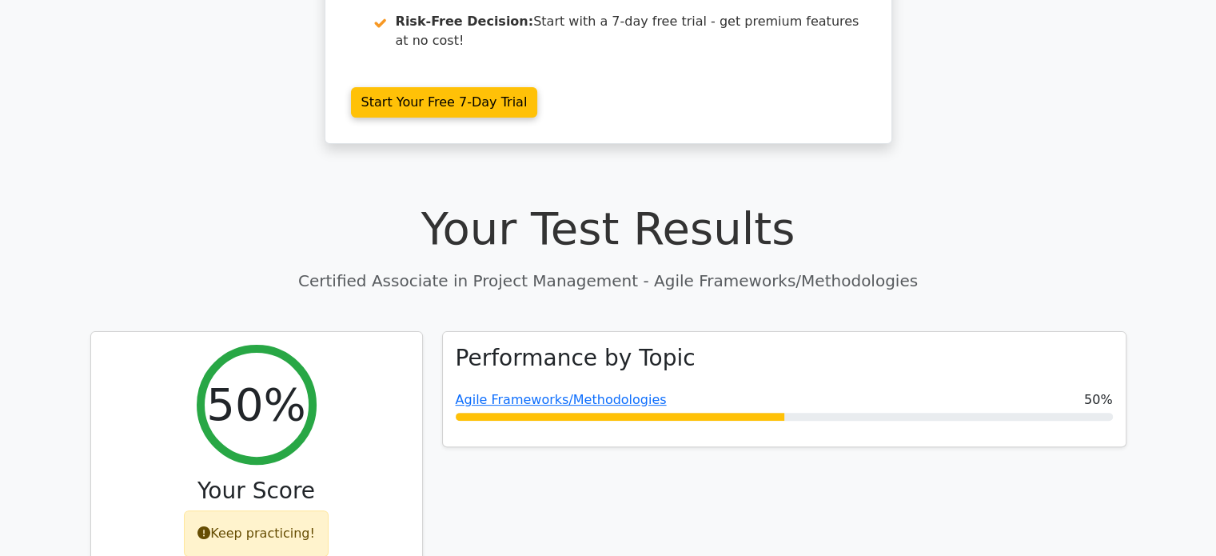
scroll to position [317, 0]
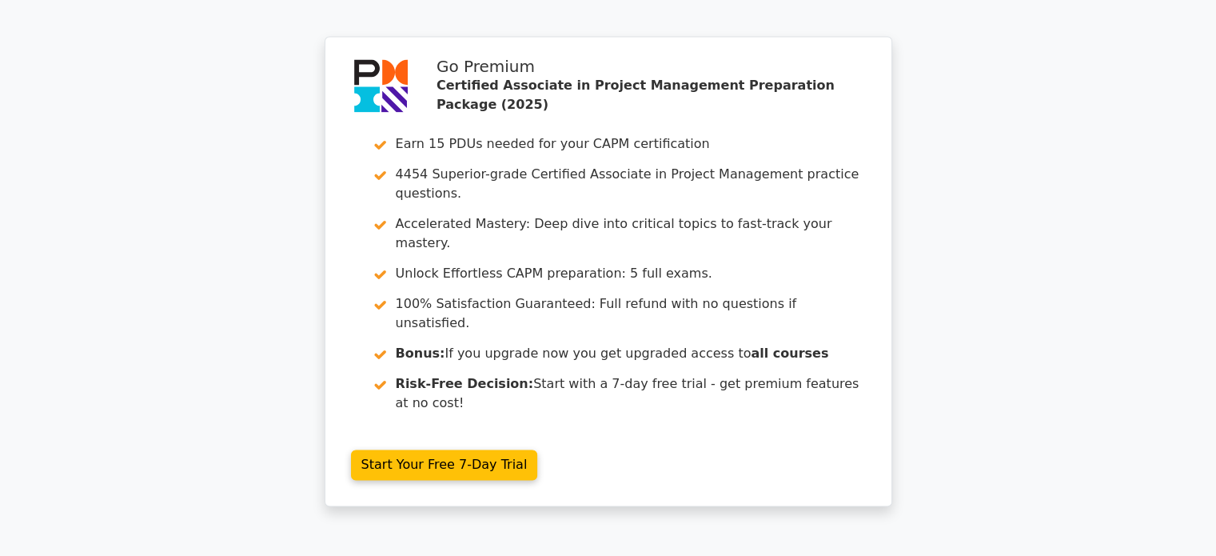
scroll to position [2560, 0]
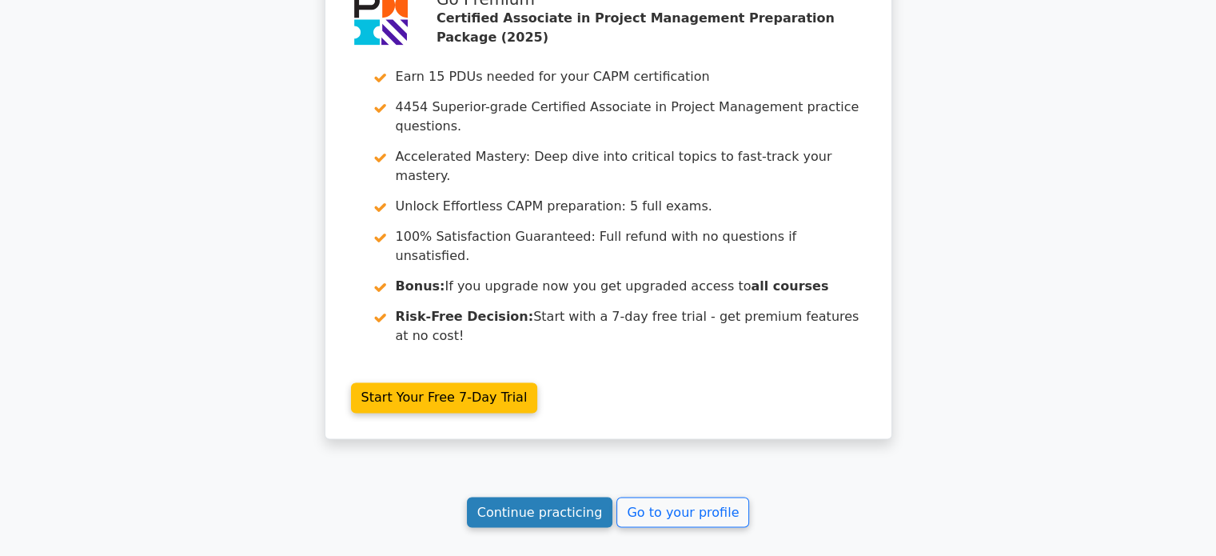
click at [574, 496] on link "Continue practicing" at bounding box center [540, 511] width 146 height 30
